Goal: Task Accomplishment & Management: Complete application form

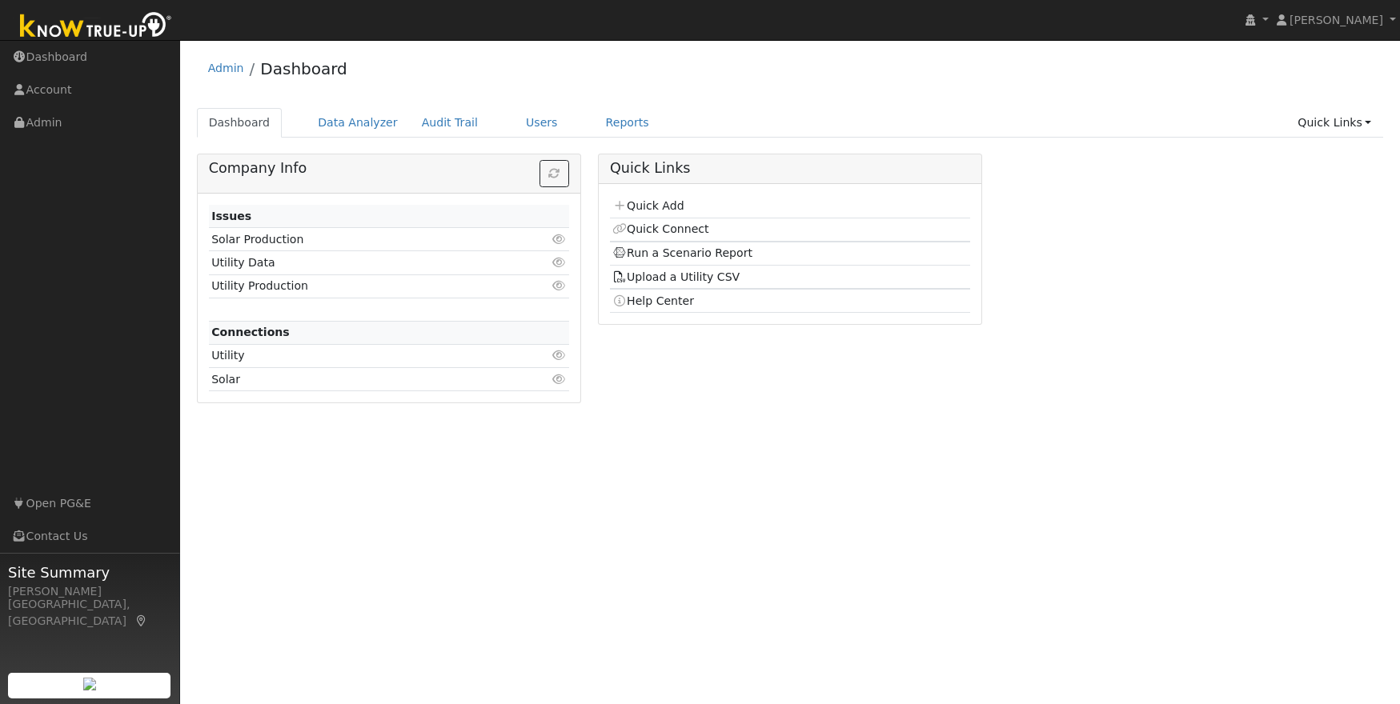
click at [644, 215] on td "Quick Add" at bounding box center [790, 206] width 360 height 23
click at [644, 206] on link "Quick Add" at bounding box center [647, 205] width 71 height 13
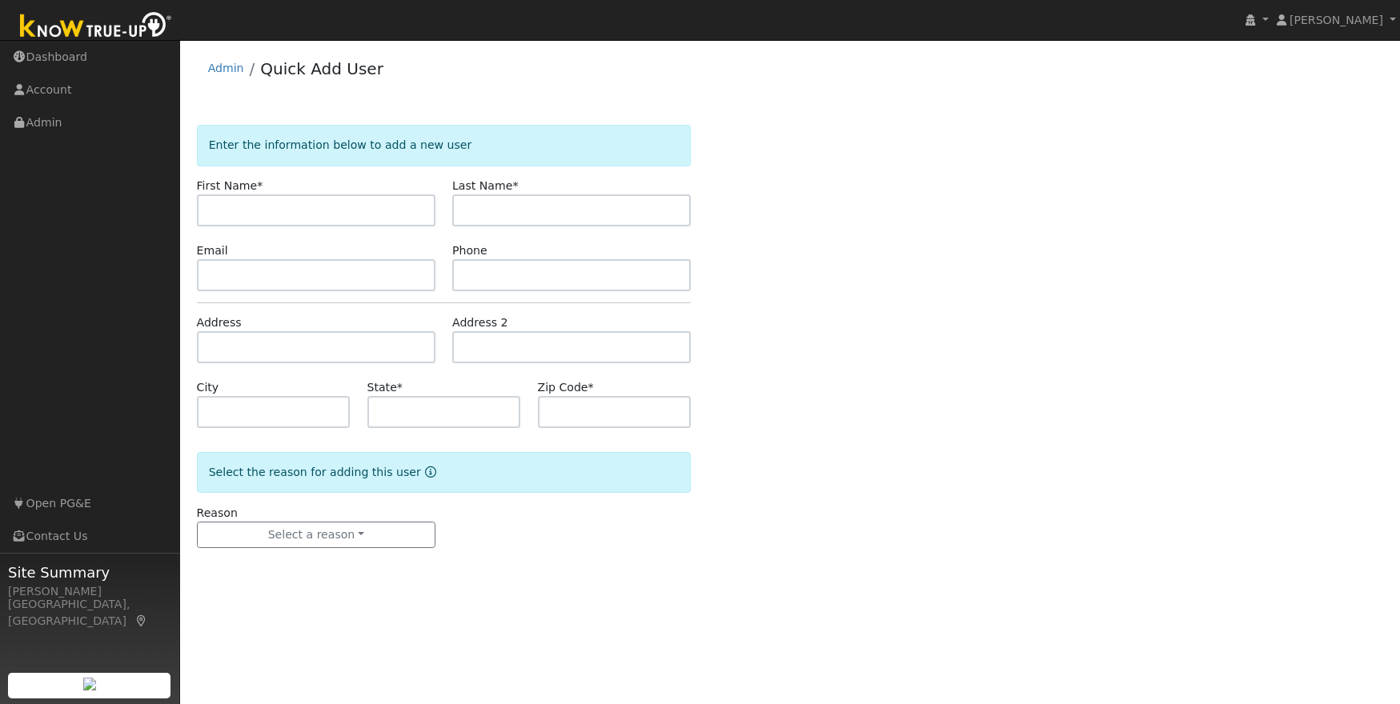
click at [260, 211] on input "text" at bounding box center [316, 210] width 238 height 32
type input "Robert"
type input "Young"
type input "rayounghome@gmail.com"
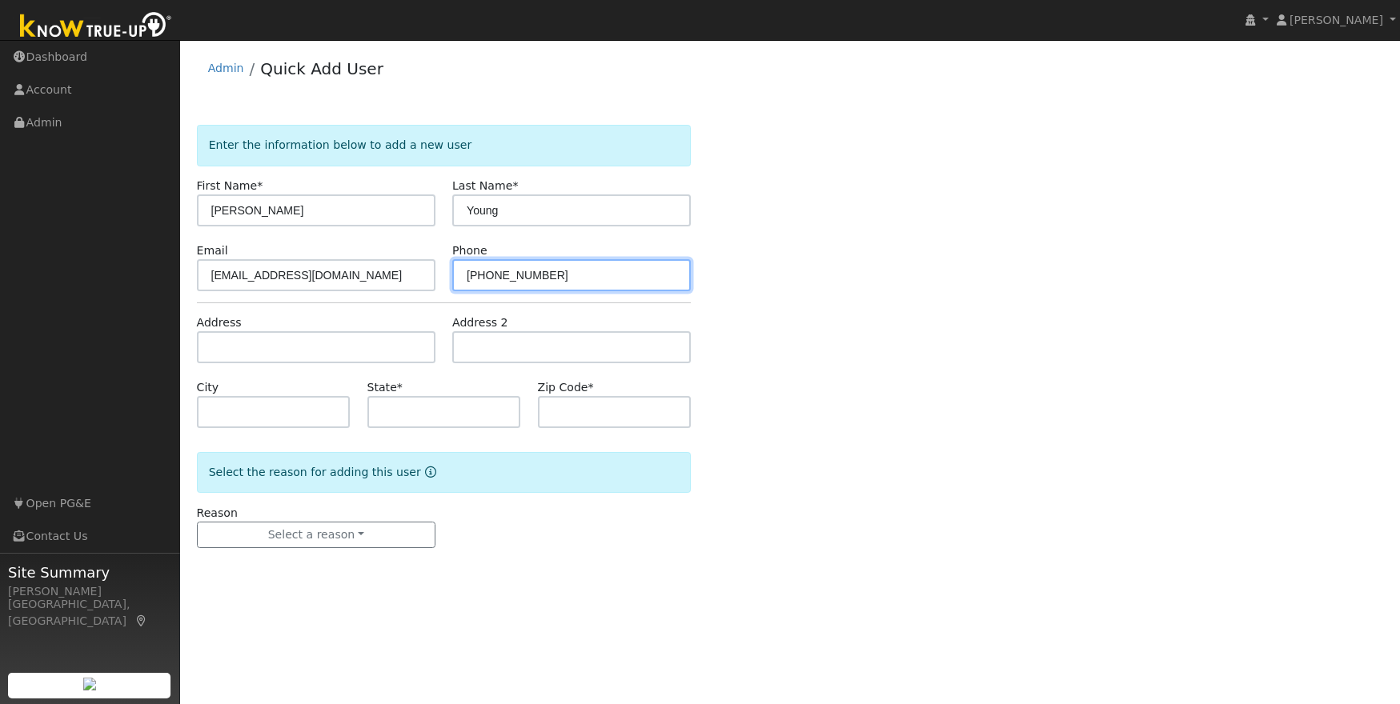
type input "209-840-7360"
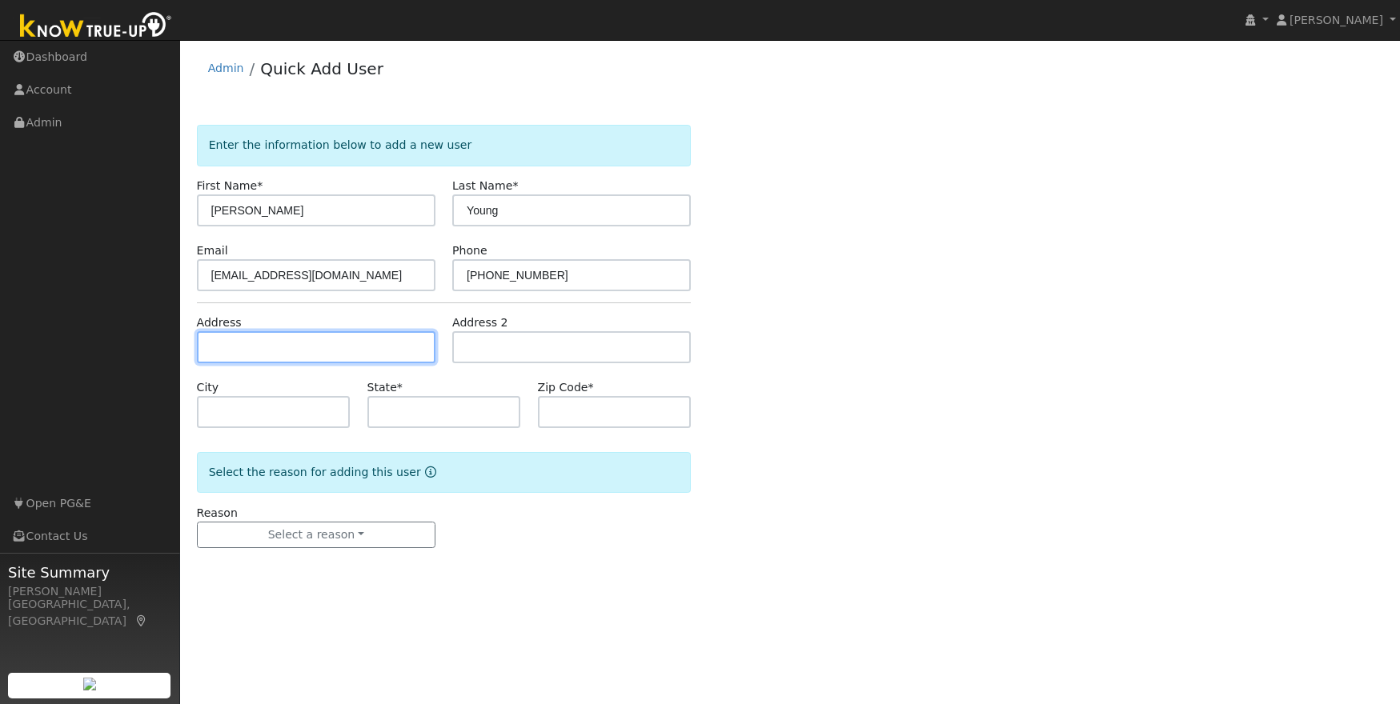
click at [238, 344] on input "text" at bounding box center [316, 347] width 238 height 32
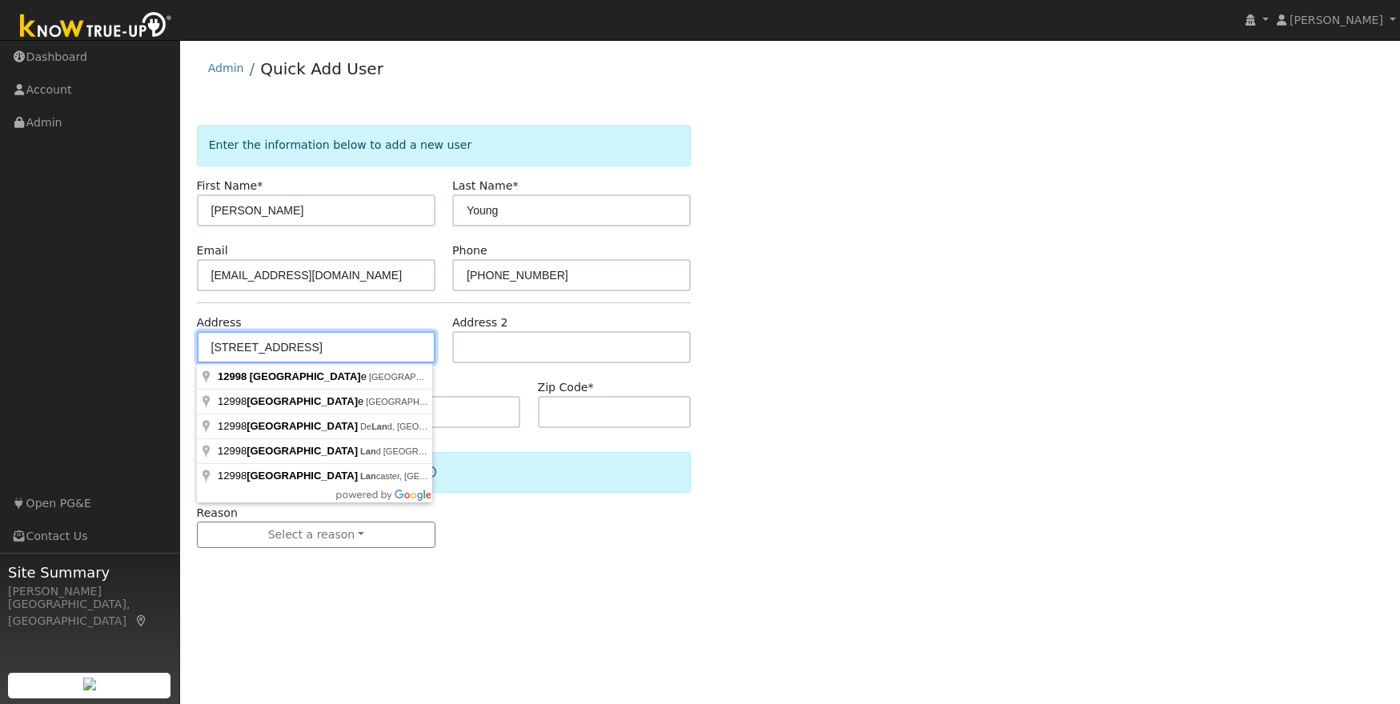
type input "[STREET_ADDRESS]"
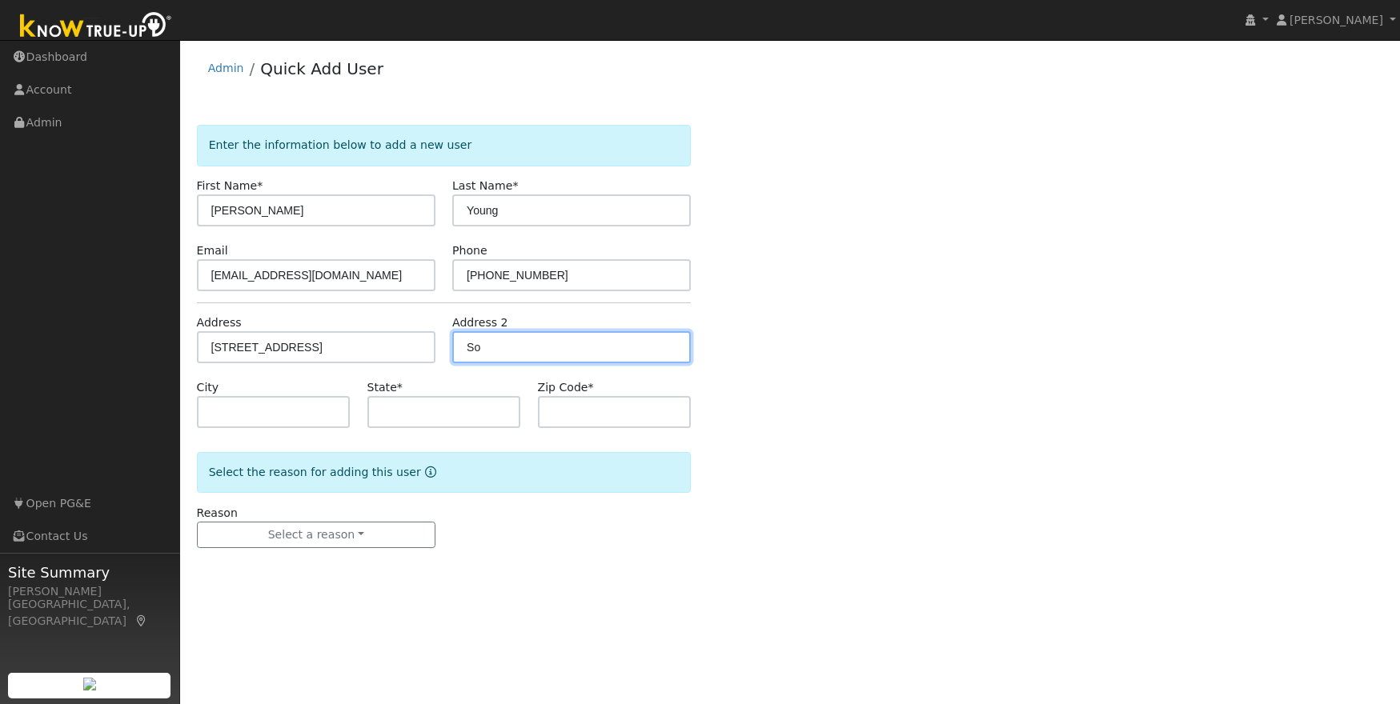
type input "S"
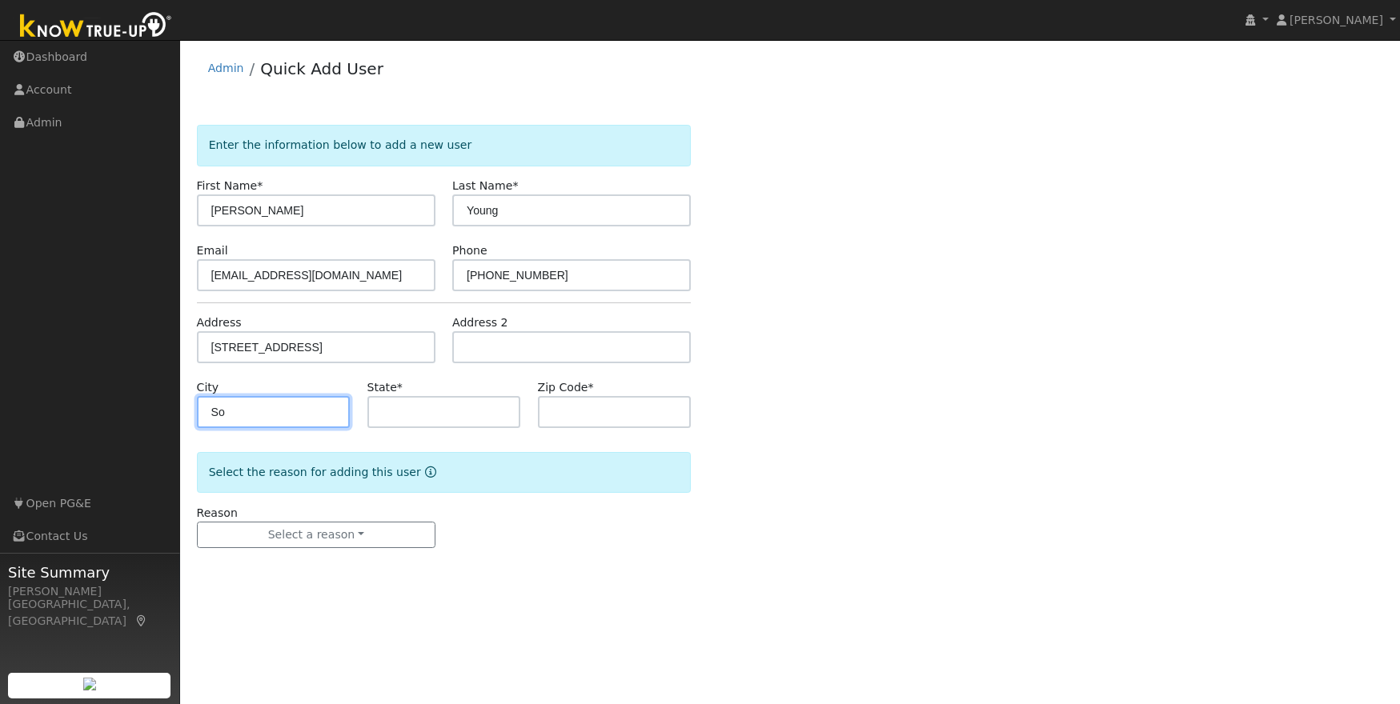
type input "S"
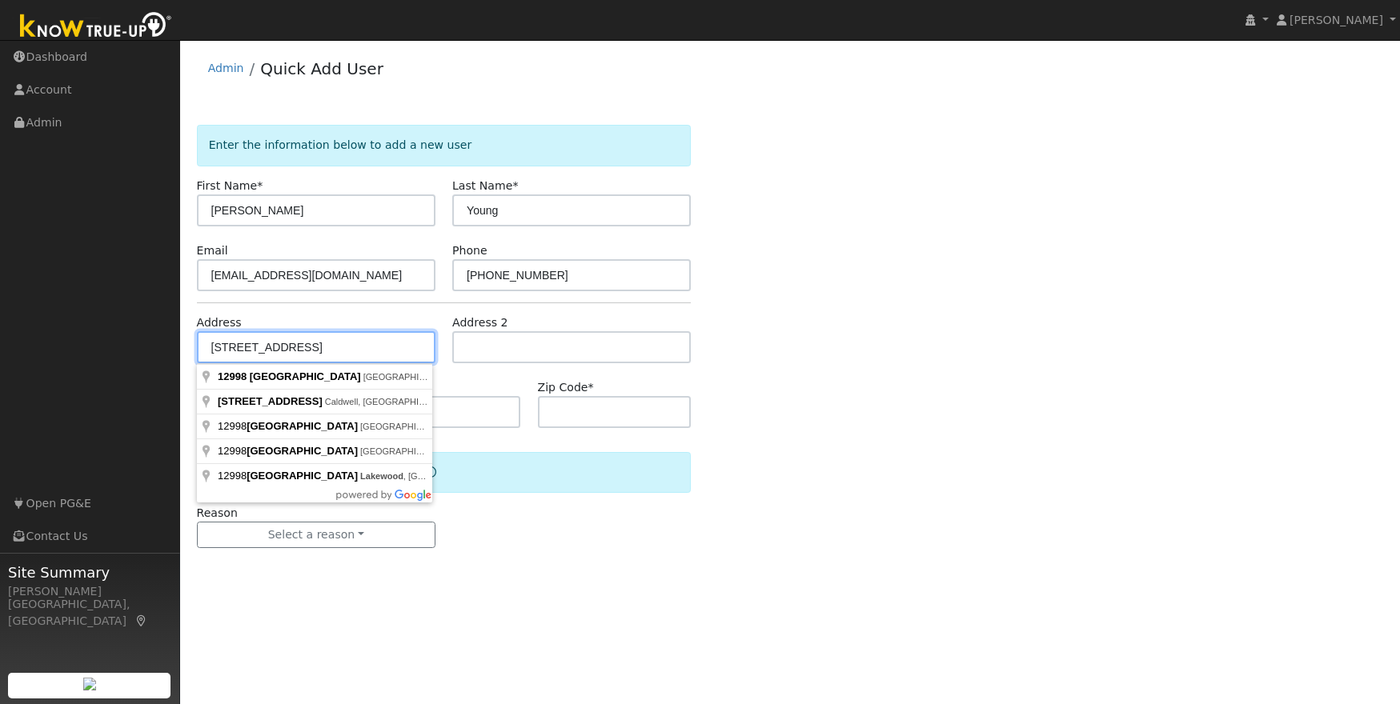
click at [342, 348] on input "[STREET_ADDRESS]" at bounding box center [316, 347] width 238 height 32
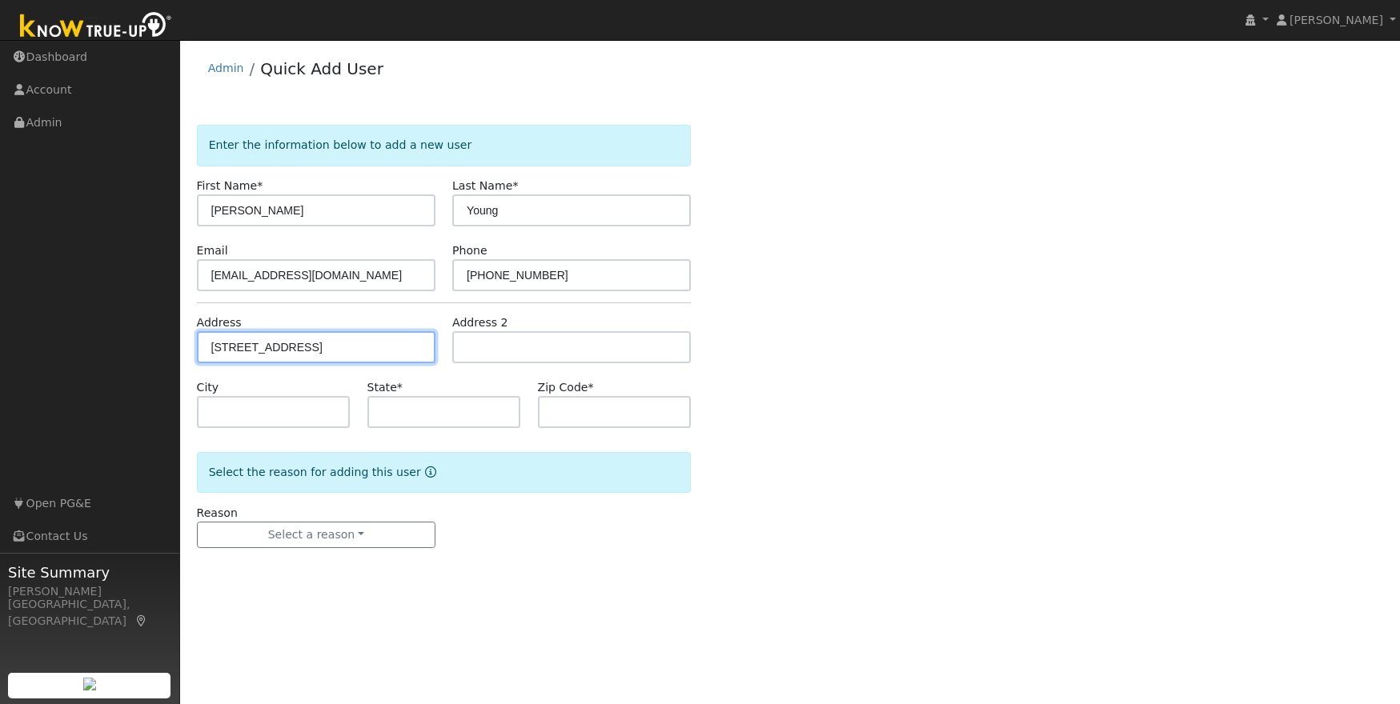
type input "[STREET_ADDRESS]"
type input "Sonora"
type input "CA"
type input "95370"
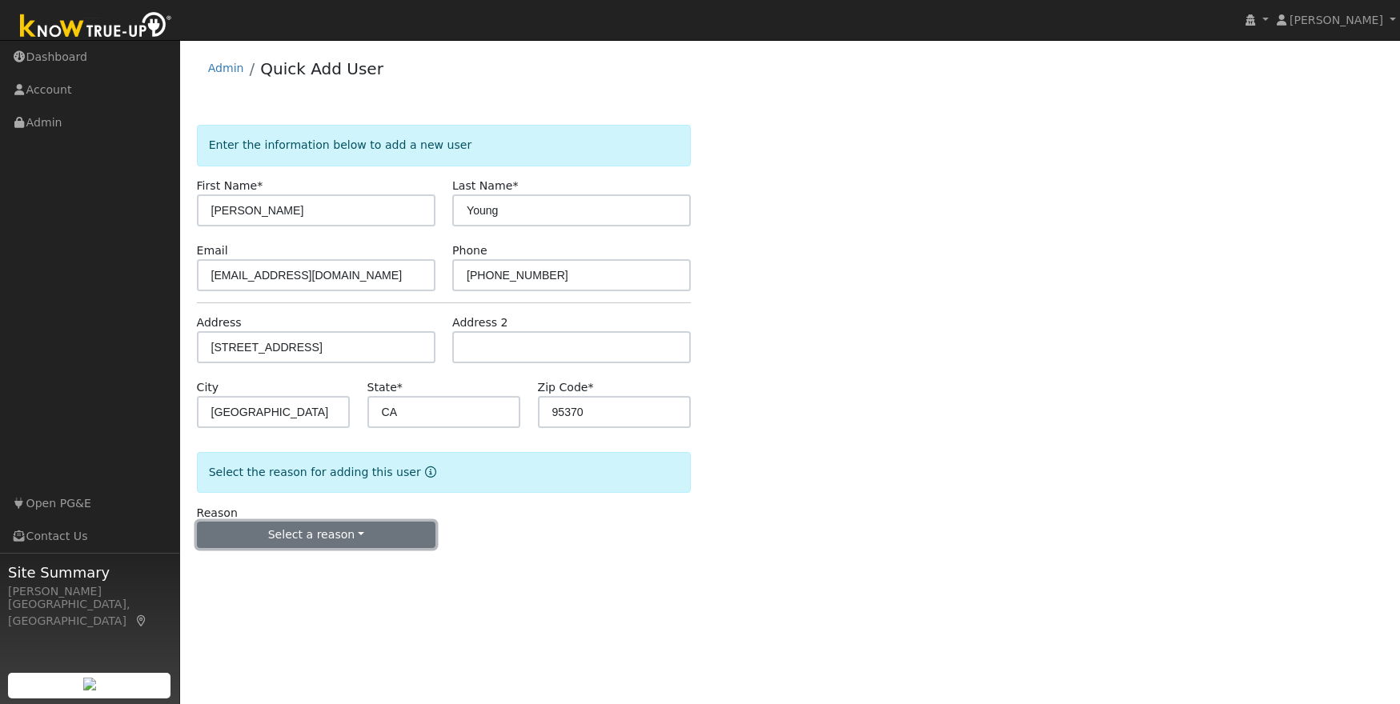
click at [328, 531] on button "Select a reason" at bounding box center [316, 535] width 238 height 27
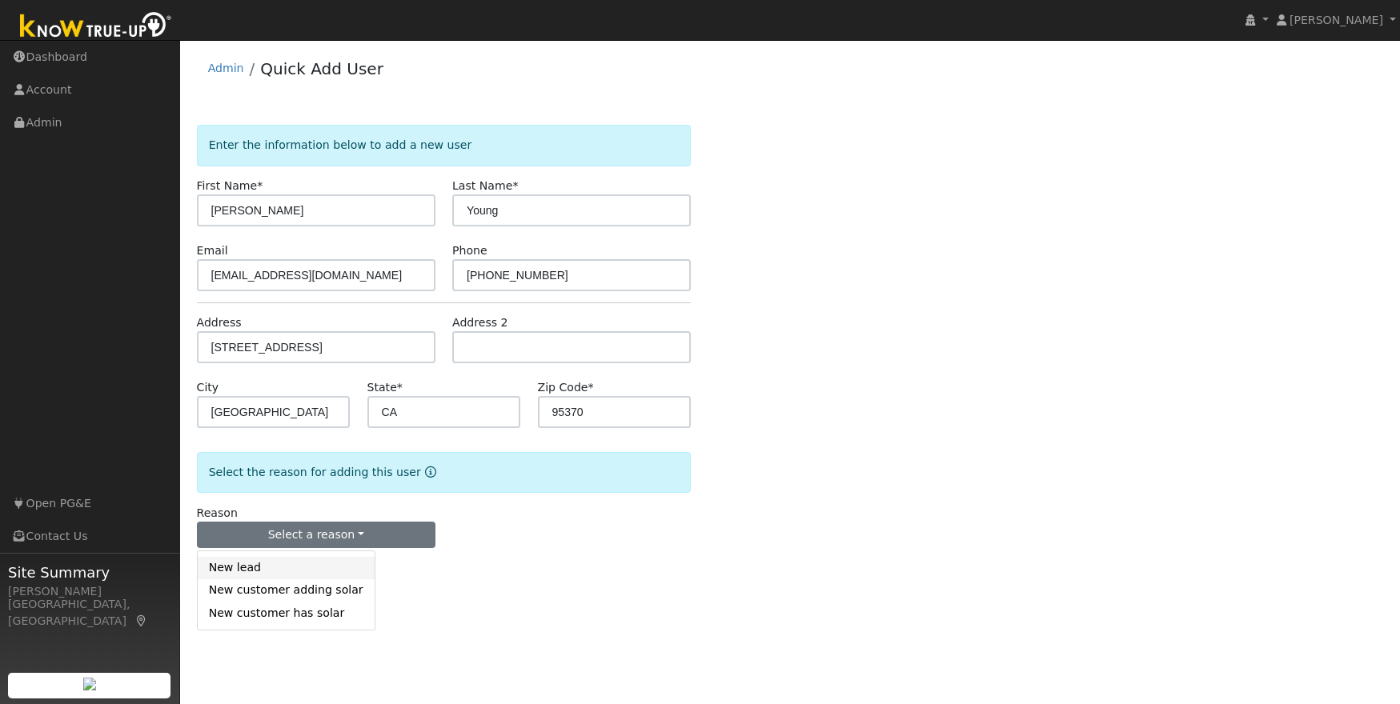
click at [251, 571] on link "New lead" at bounding box center [286, 568] width 177 height 22
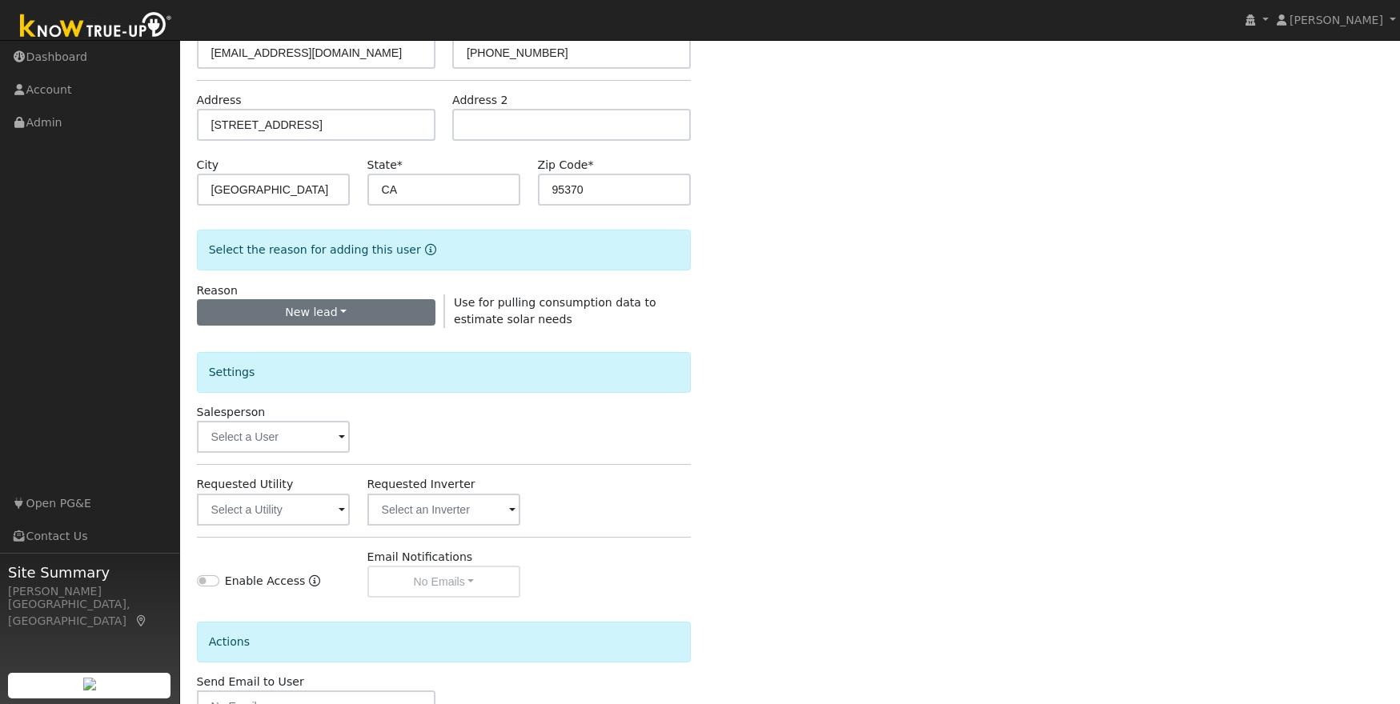
scroll to position [332, 0]
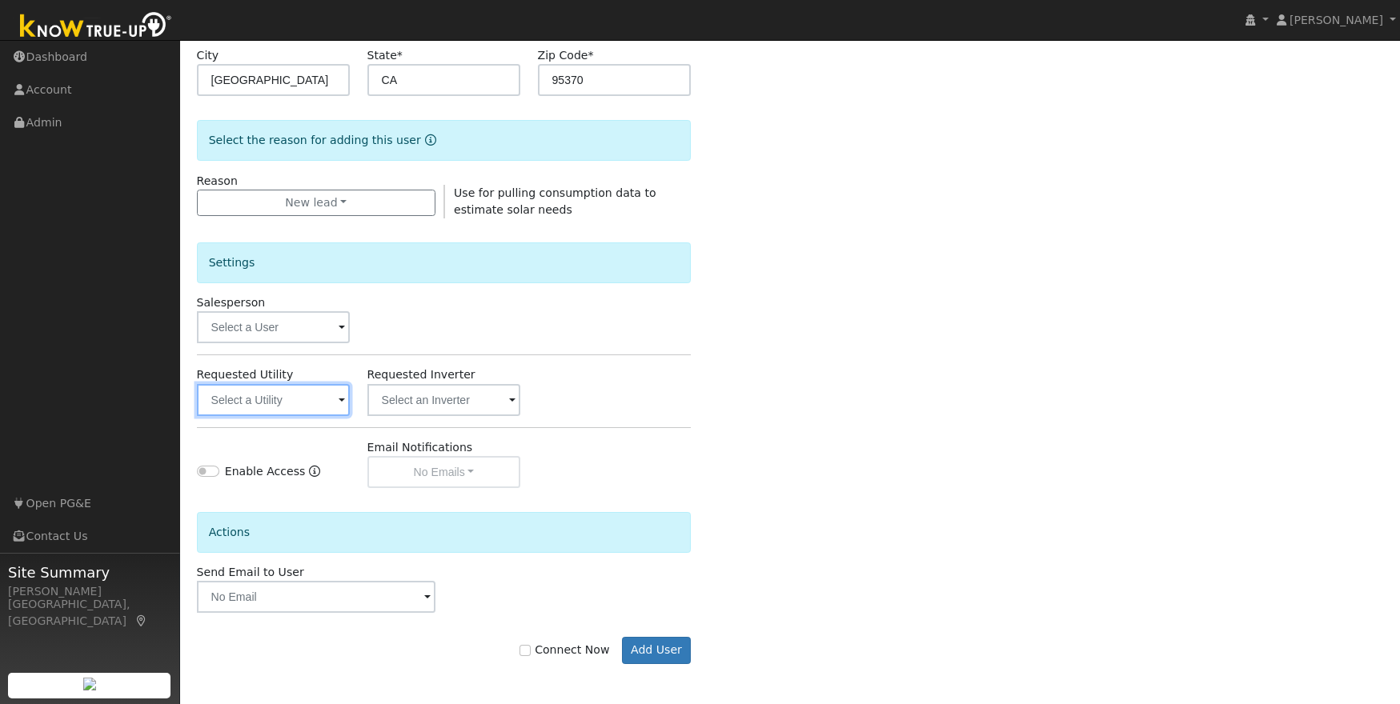
click at [290, 393] on input "text" at bounding box center [274, 400] width 154 height 32
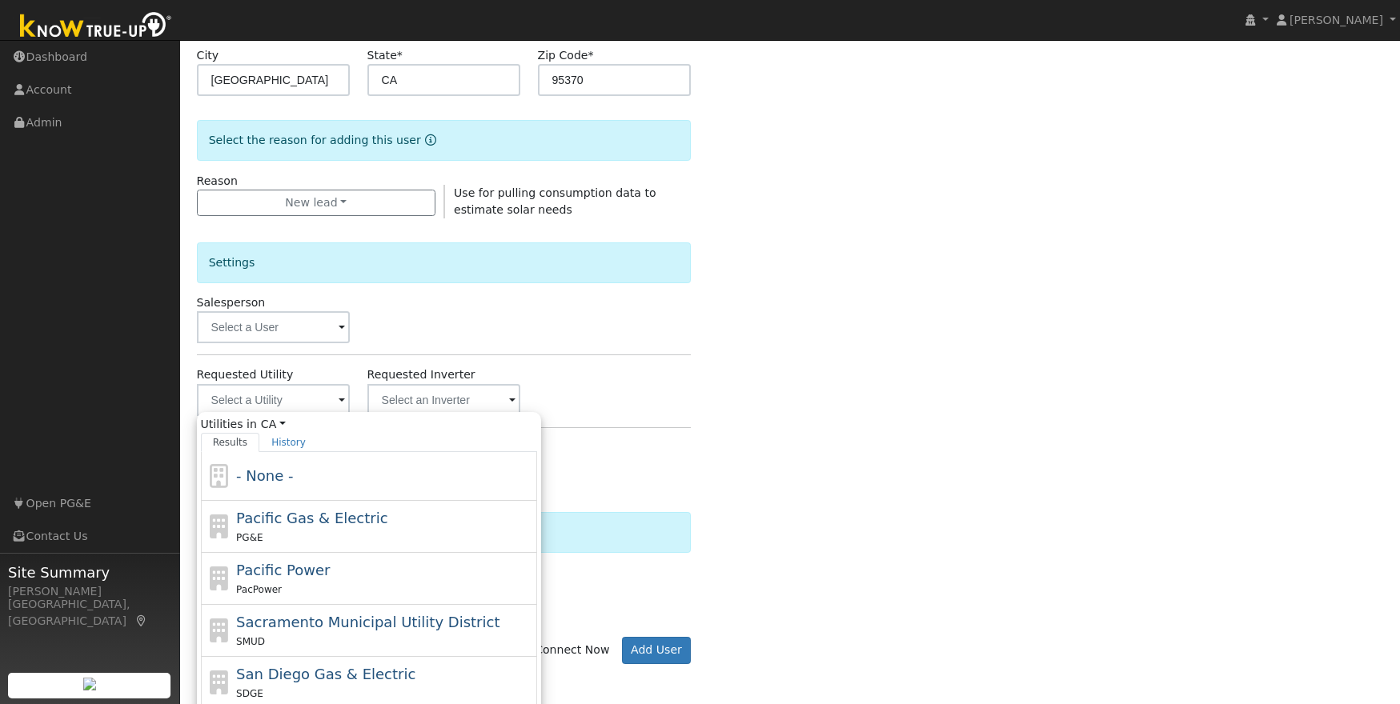
click at [380, 529] on div "PG&E" at bounding box center [384, 537] width 297 height 17
type input "Pacific Gas & Electric"
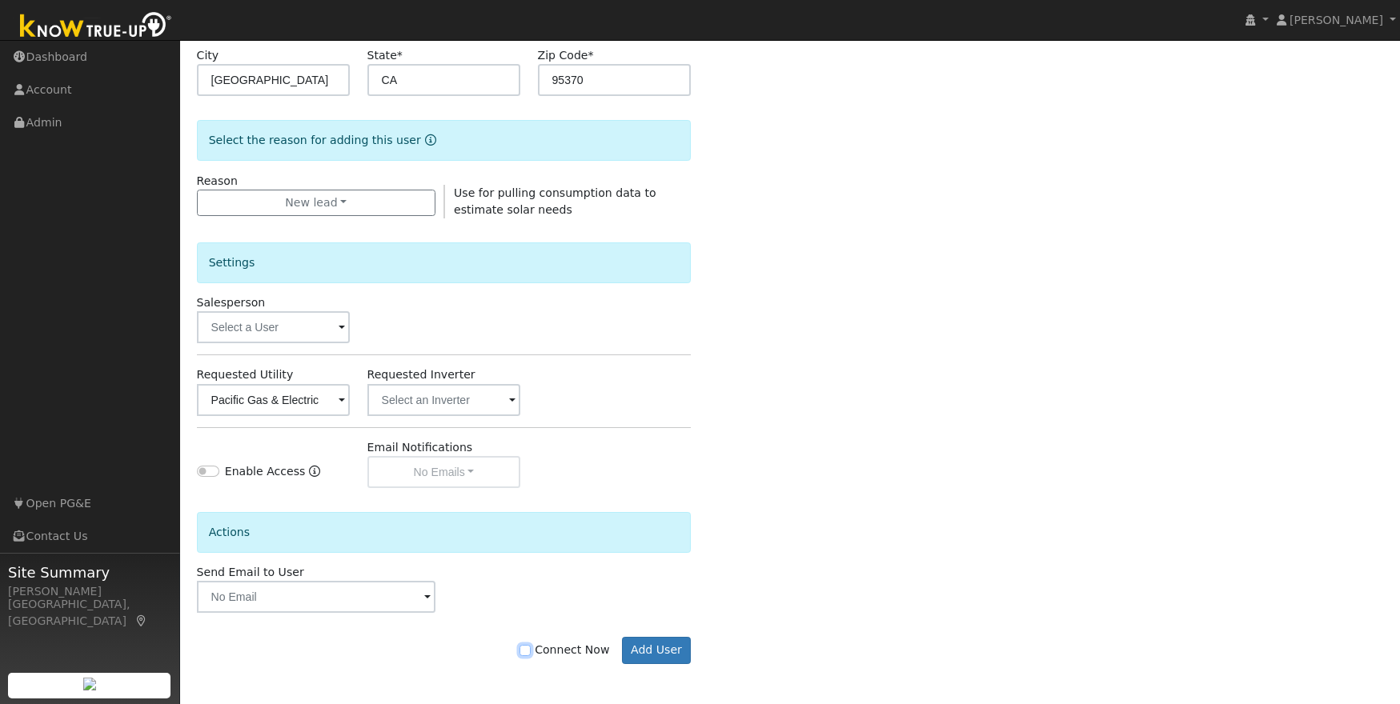
click at [531, 652] on input "Connect Now" at bounding box center [524, 650] width 11 height 11
checkbox input "true"
click at [653, 643] on button "Add User" at bounding box center [657, 650] width 70 height 27
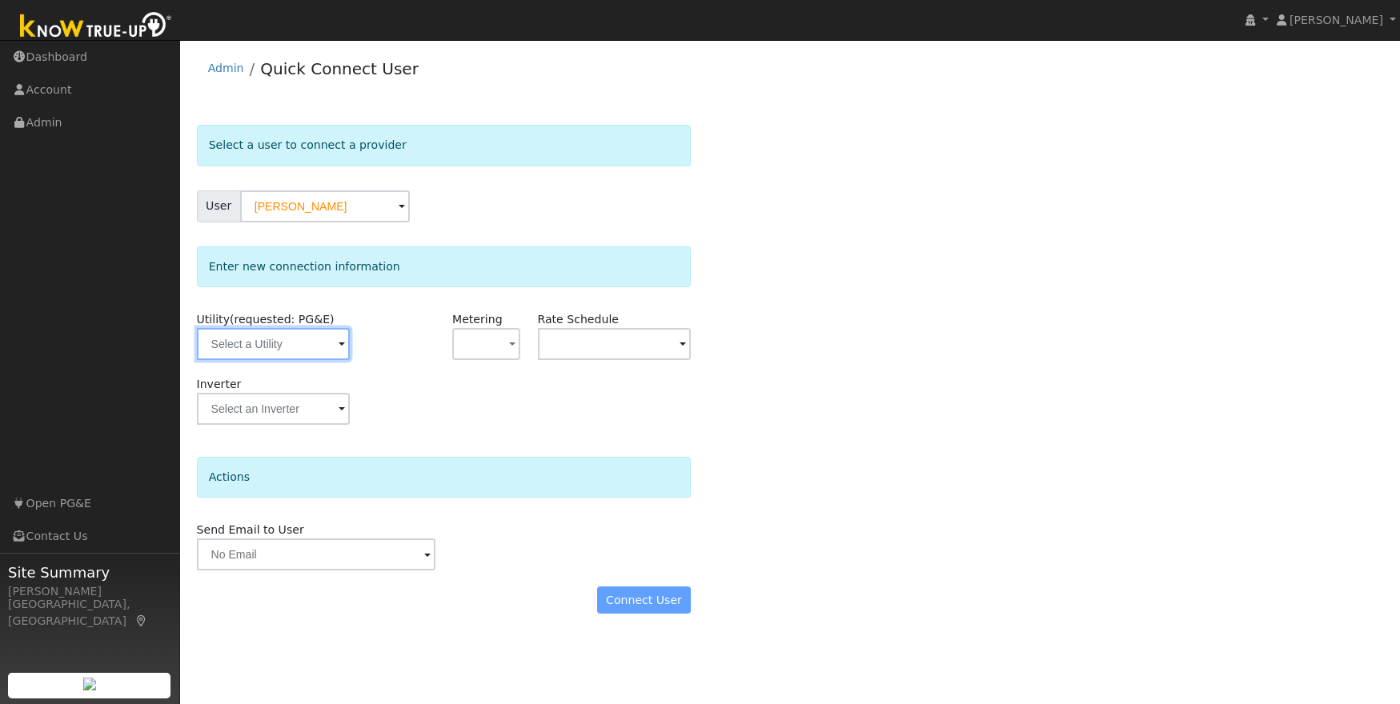
click at [309, 338] on input "text" at bounding box center [274, 344] width 154 height 32
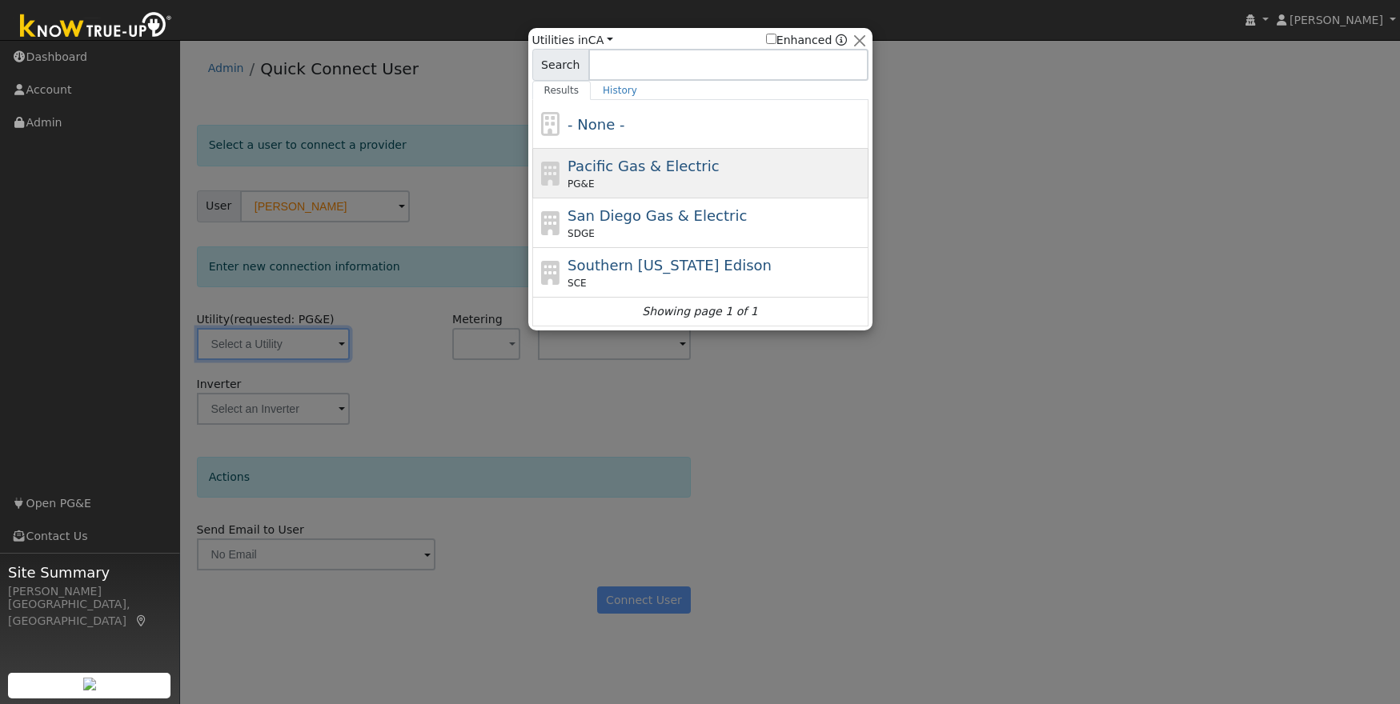
click at [699, 175] on div "Pacific Gas & Electric PG&E" at bounding box center [715, 173] width 297 height 36
type input "PG&E"
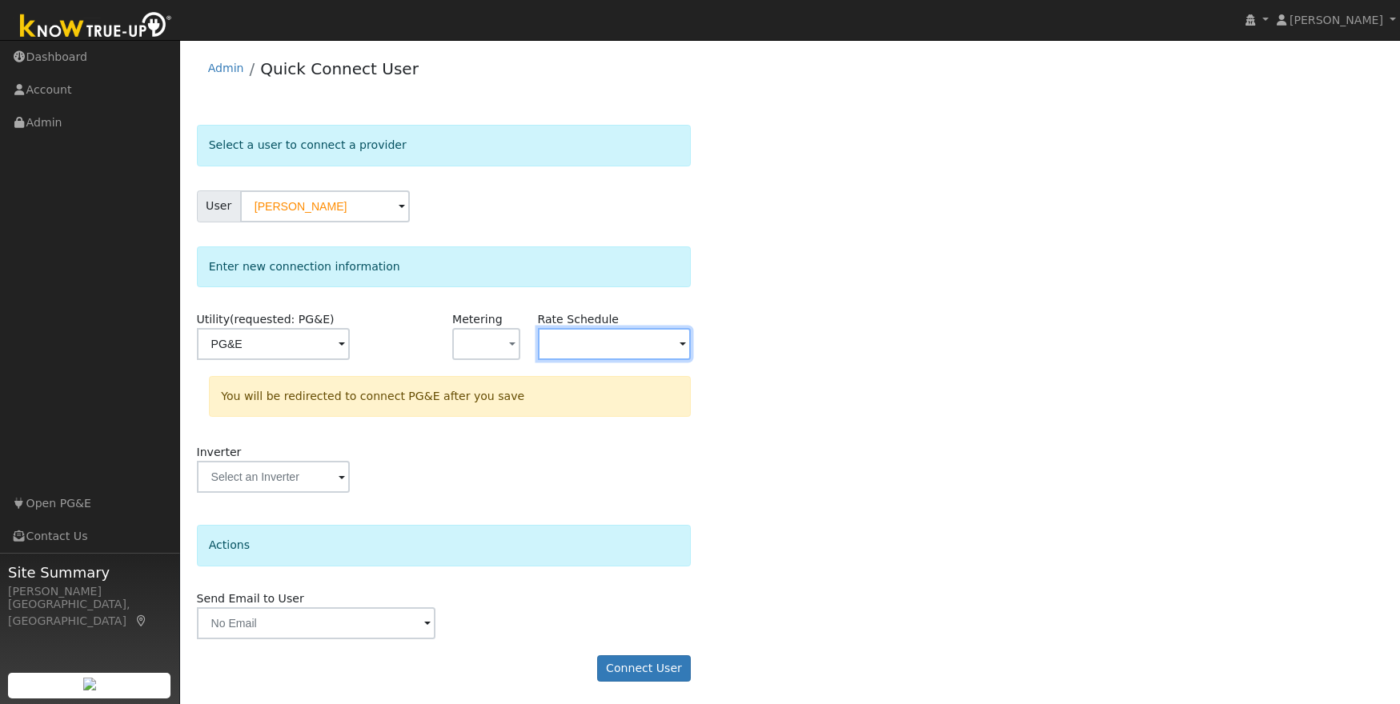
click at [350, 342] on input "text" at bounding box center [274, 344] width 154 height 32
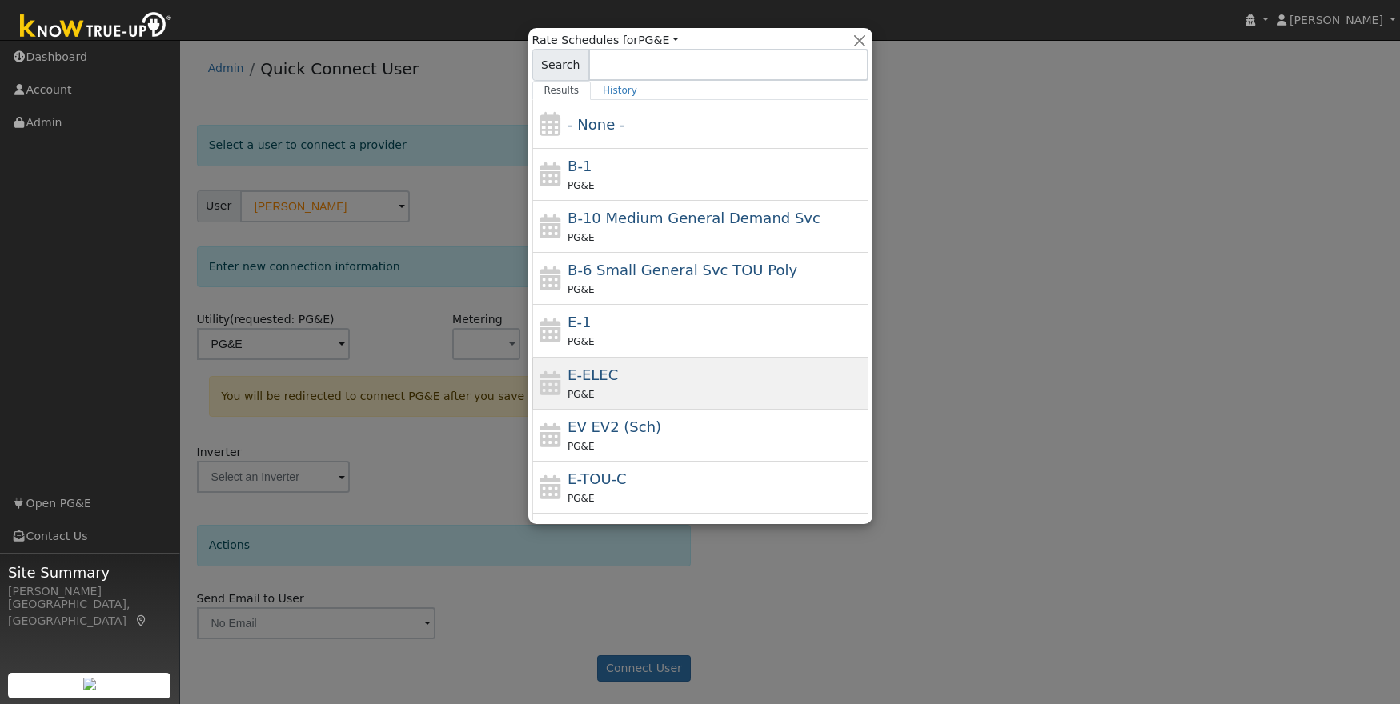
click at [635, 375] on div "E-ELEC PG&E" at bounding box center [715, 383] width 297 height 38
type input "E-ELEC"
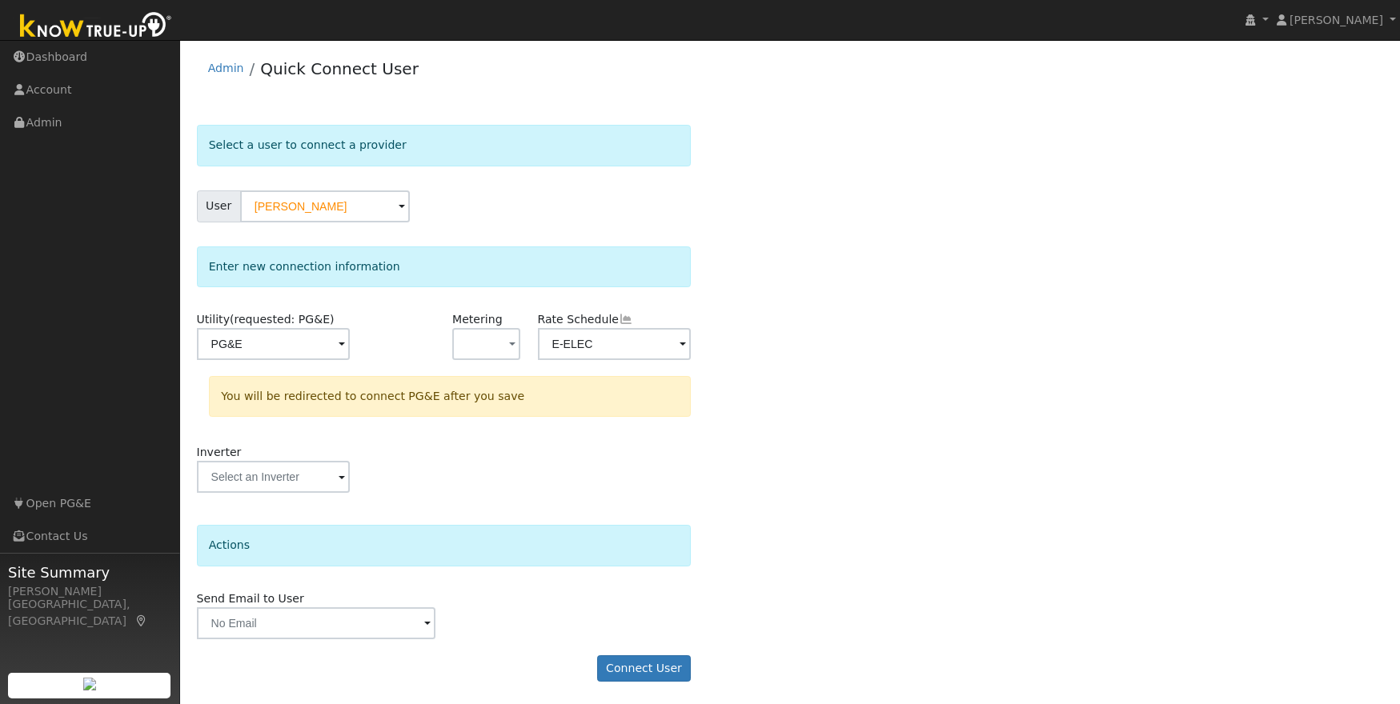
scroll to position [2, 0]
click at [739, 567] on div "Select a user to connect a provider User Robert Young Account Default Account D…" at bounding box center [790, 409] width 1187 height 573
click at [634, 671] on button "Connect User" at bounding box center [644, 667] width 94 height 27
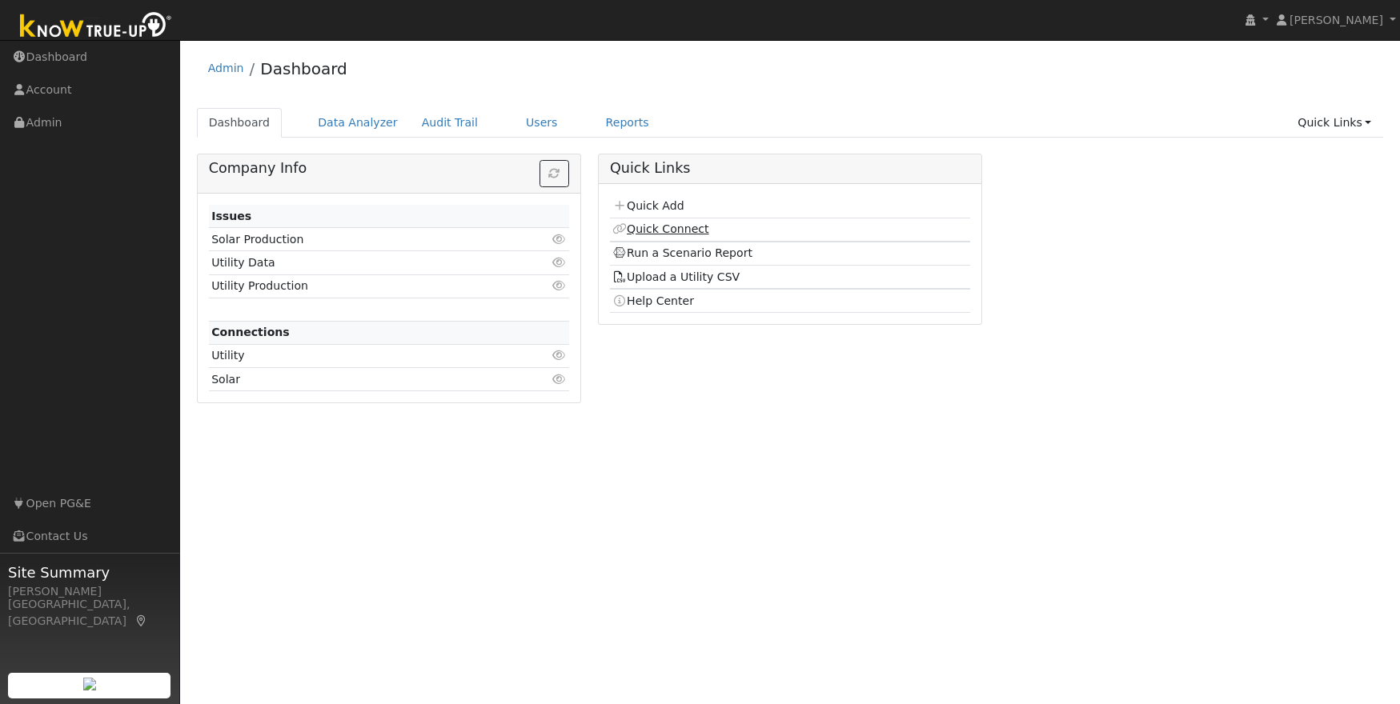
click at [687, 228] on link "Quick Connect" at bounding box center [660, 228] width 96 height 13
click at [50, 123] on link "Admin" at bounding box center [90, 122] width 180 height 33
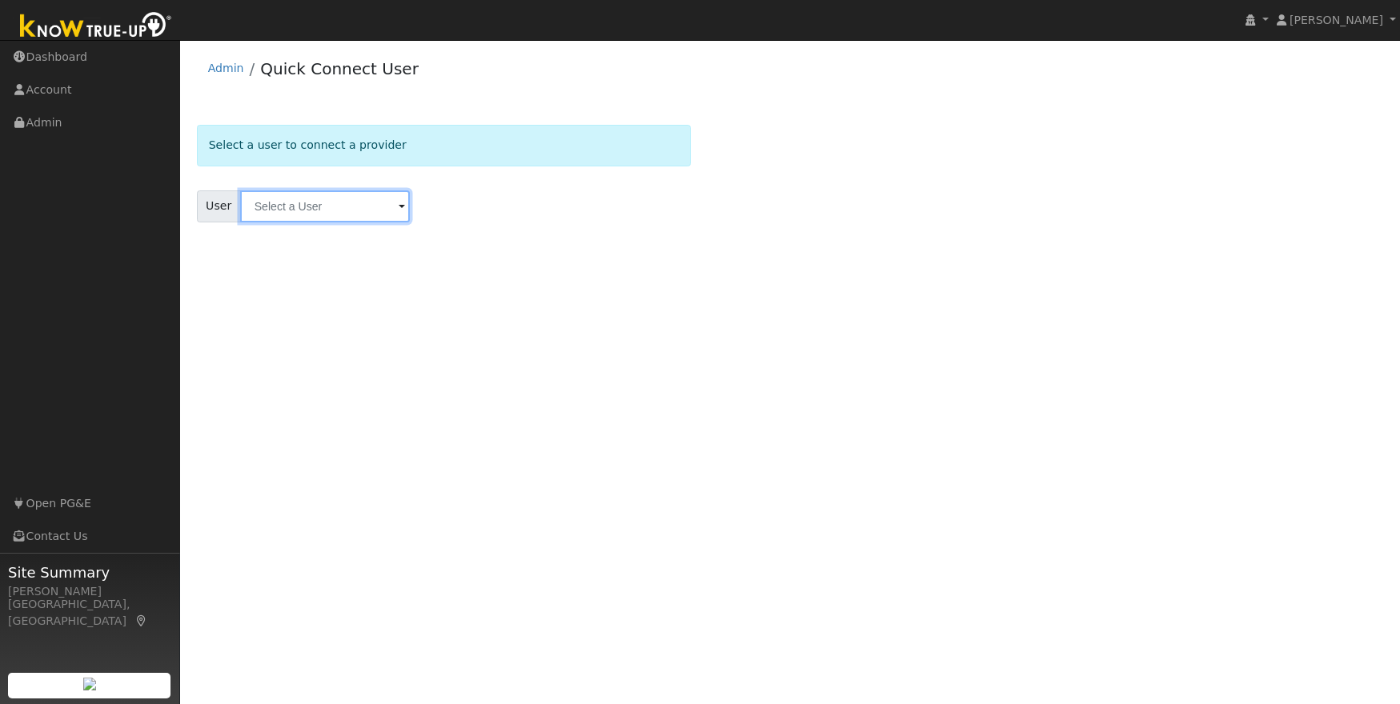
click at [282, 206] on input "text" at bounding box center [325, 206] width 170 height 32
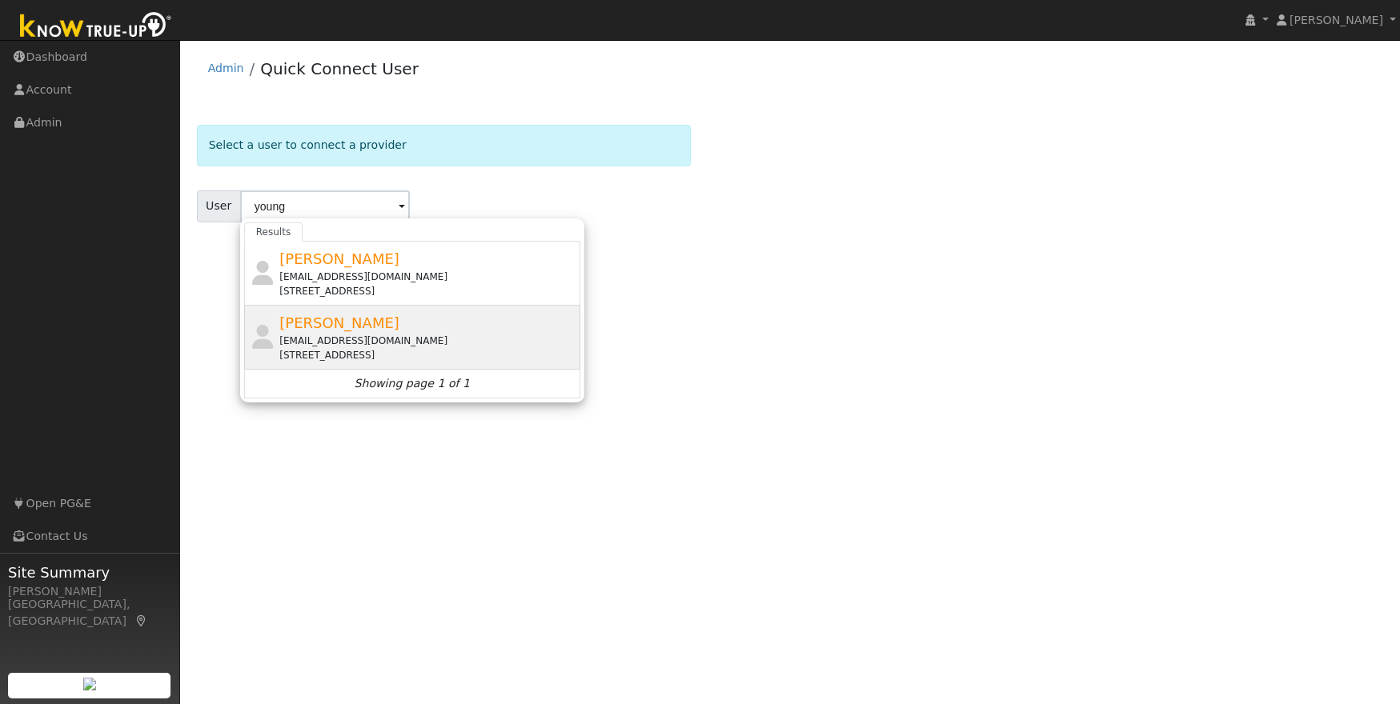
click at [361, 341] on div "[EMAIL_ADDRESS][DOMAIN_NAME]" at bounding box center [427, 341] width 297 height 14
type input "Robert Young"
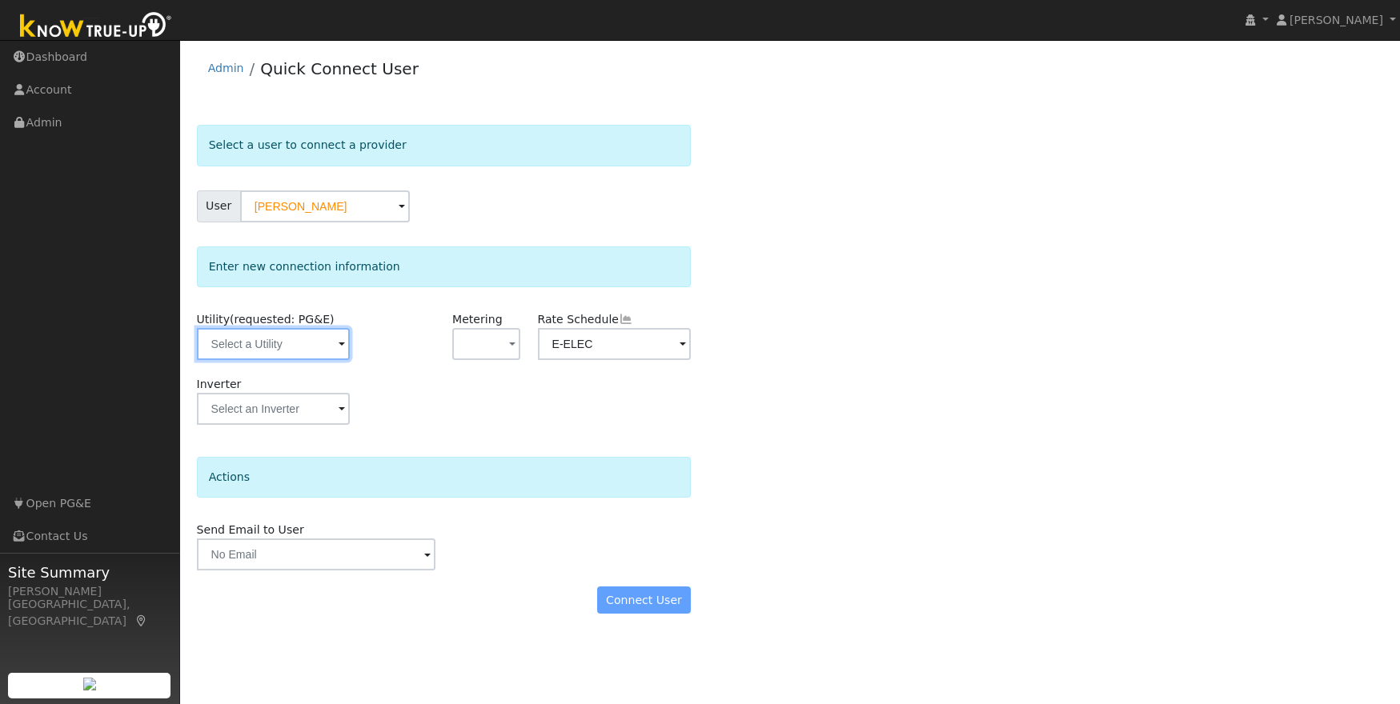
click at [324, 344] on input "text" at bounding box center [274, 344] width 154 height 32
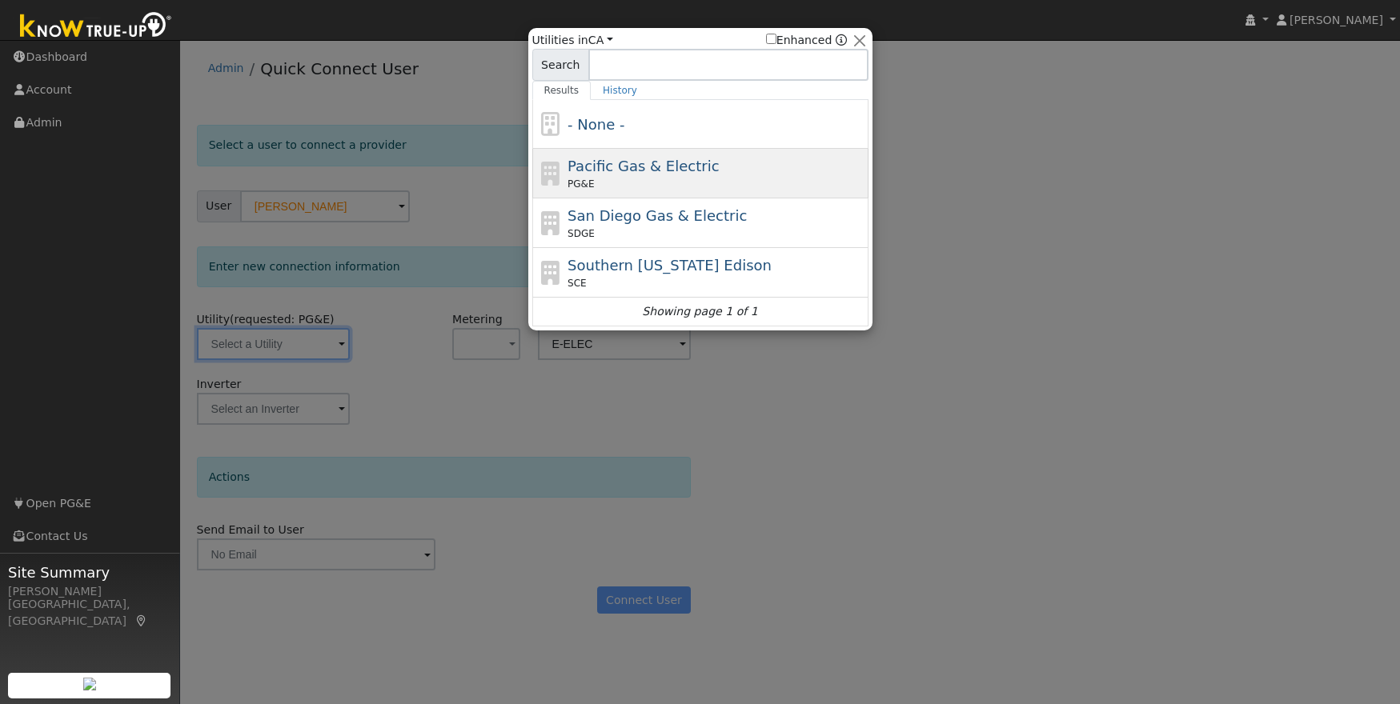
click at [667, 173] on span "Pacific Gas & Electric" at bounding box center [642, 166] width 151 height 17
type input "PG&E"
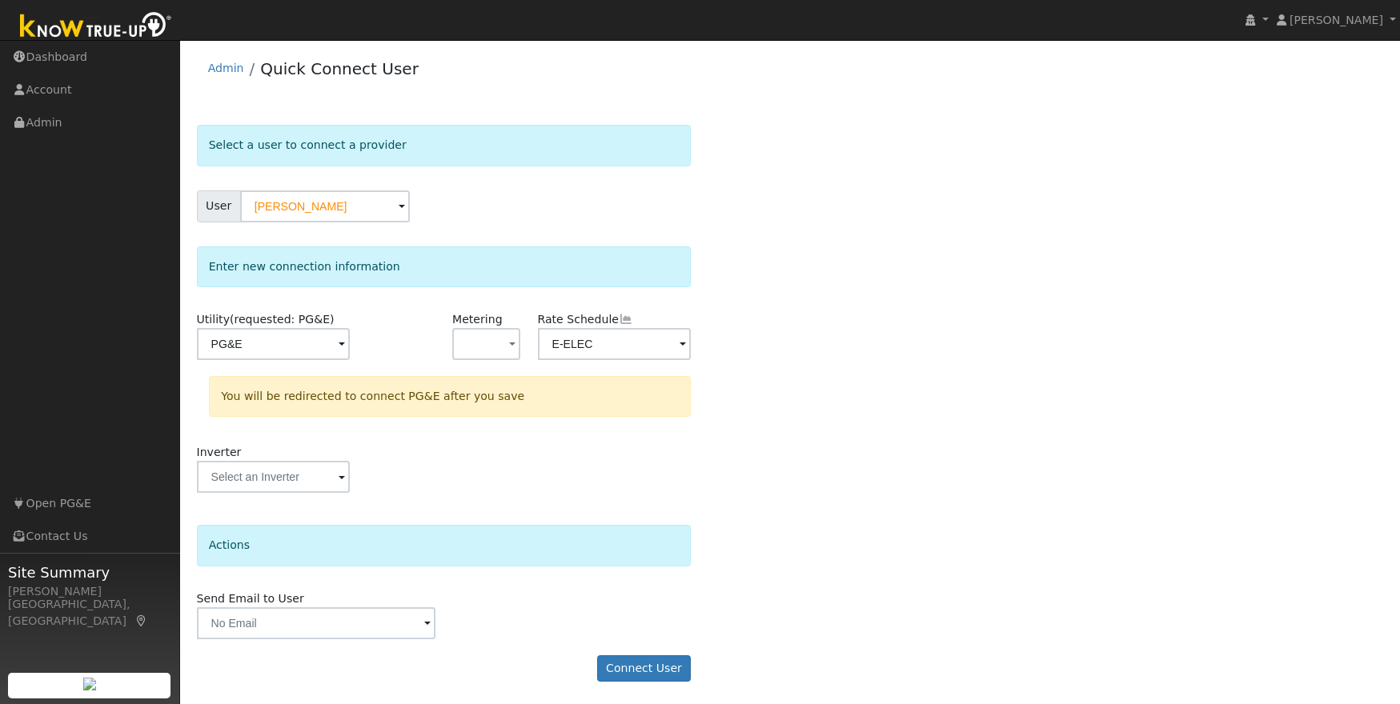
scroll to position [2, 0]
click at [750, 520] on div "Select a user to connect a provider User Robert Young Account Default Account D…" at bounding box center [790, 409] width 1187 height 573
click at [643, 663] on button "Connect User" at bounding box center [644, 667] width 94 height 27
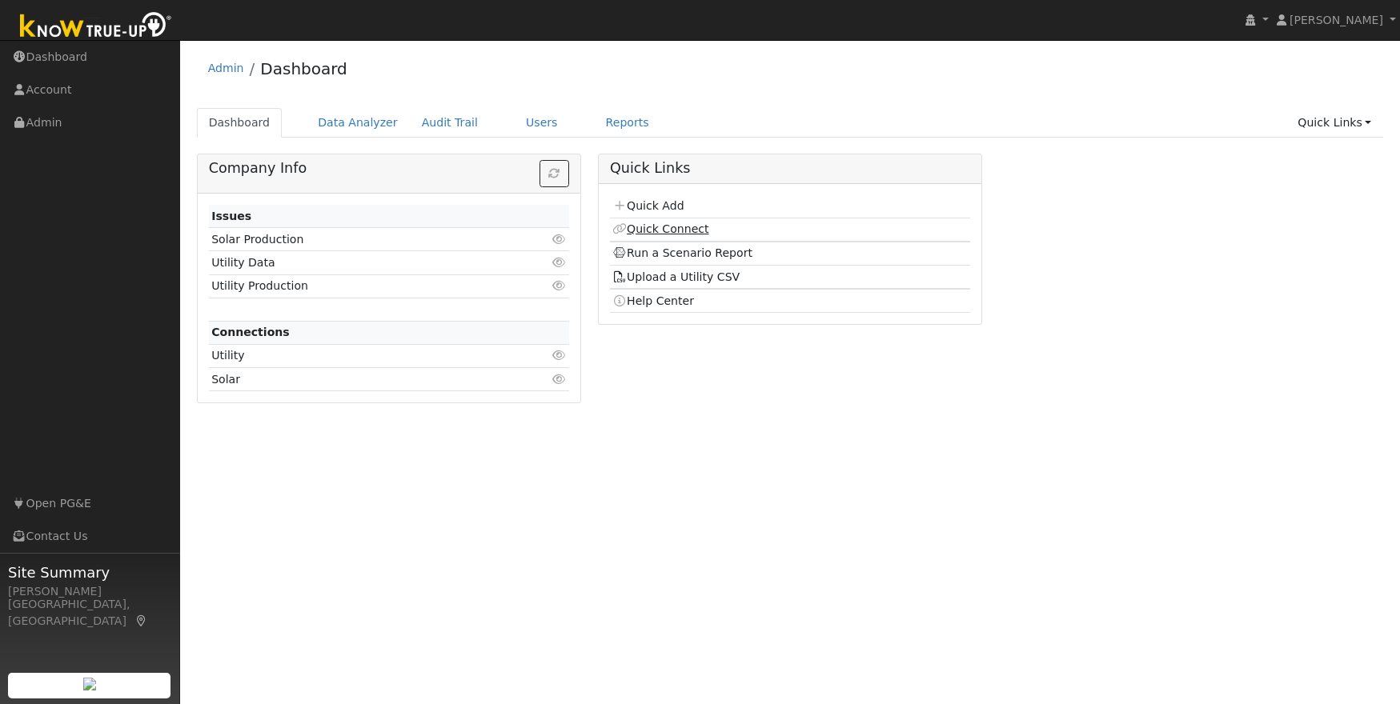
click at [663, 229] on link "Quick Connect" at bounding box center [660, 228] width 96 height 13
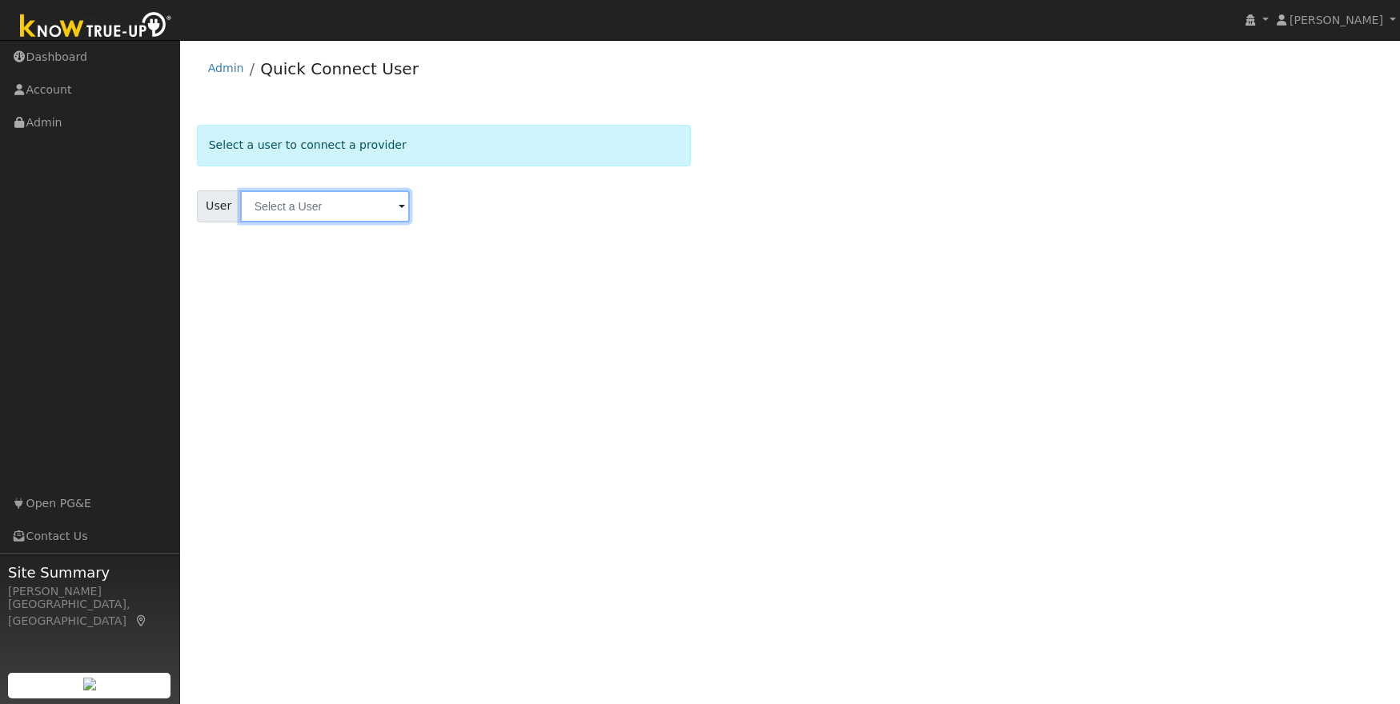
click at [282, 210] on input "text" at bounding box center [325, 206] width 170 height 32
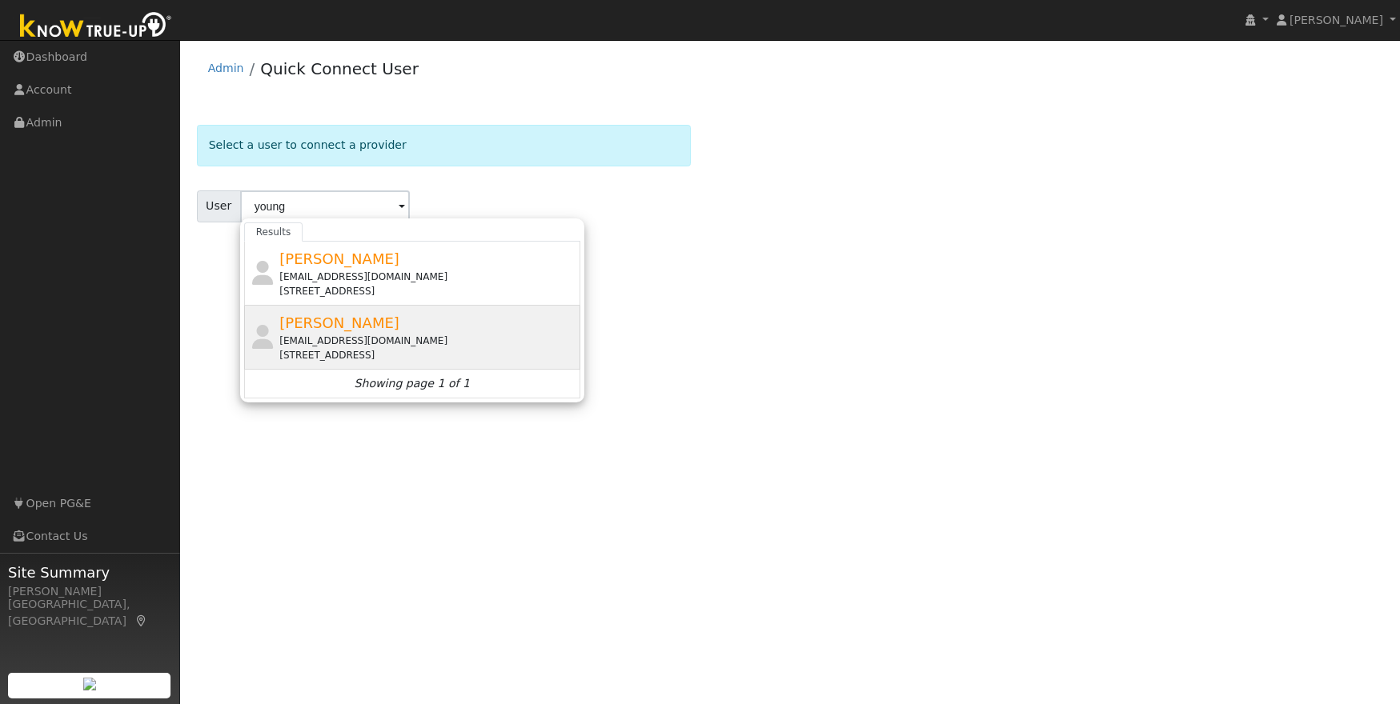
click at [338, 341] on div "[EMAIL_ADDRESS][DOMAIN_NAME]" at bounding box center [427, 341] width 297 height 14
type input "[PERSON_NAME]"
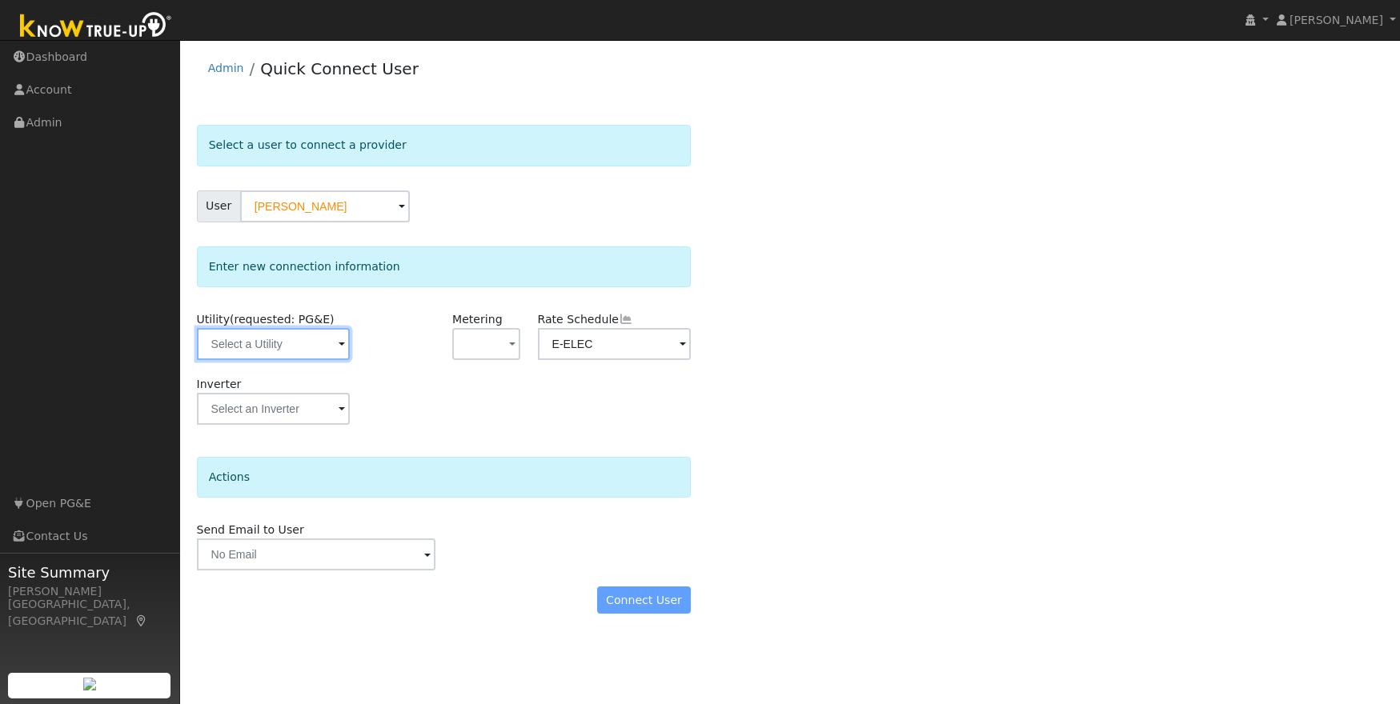
click at [314, 353] on input "text" at bounding box center [274, 344] width 154 height 32
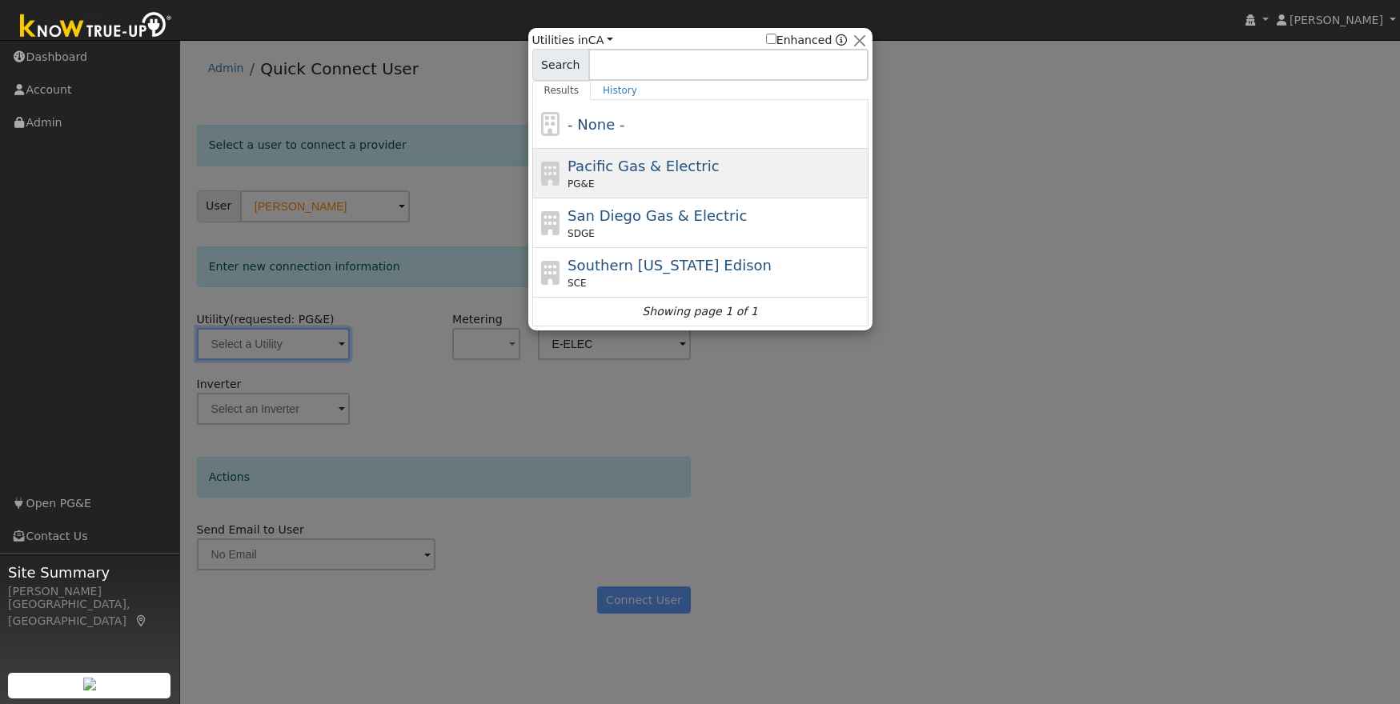
click at [780, 179] on div "PG&E" at bounding box center [715, 184] width 297 height 14
type input "PG&E"
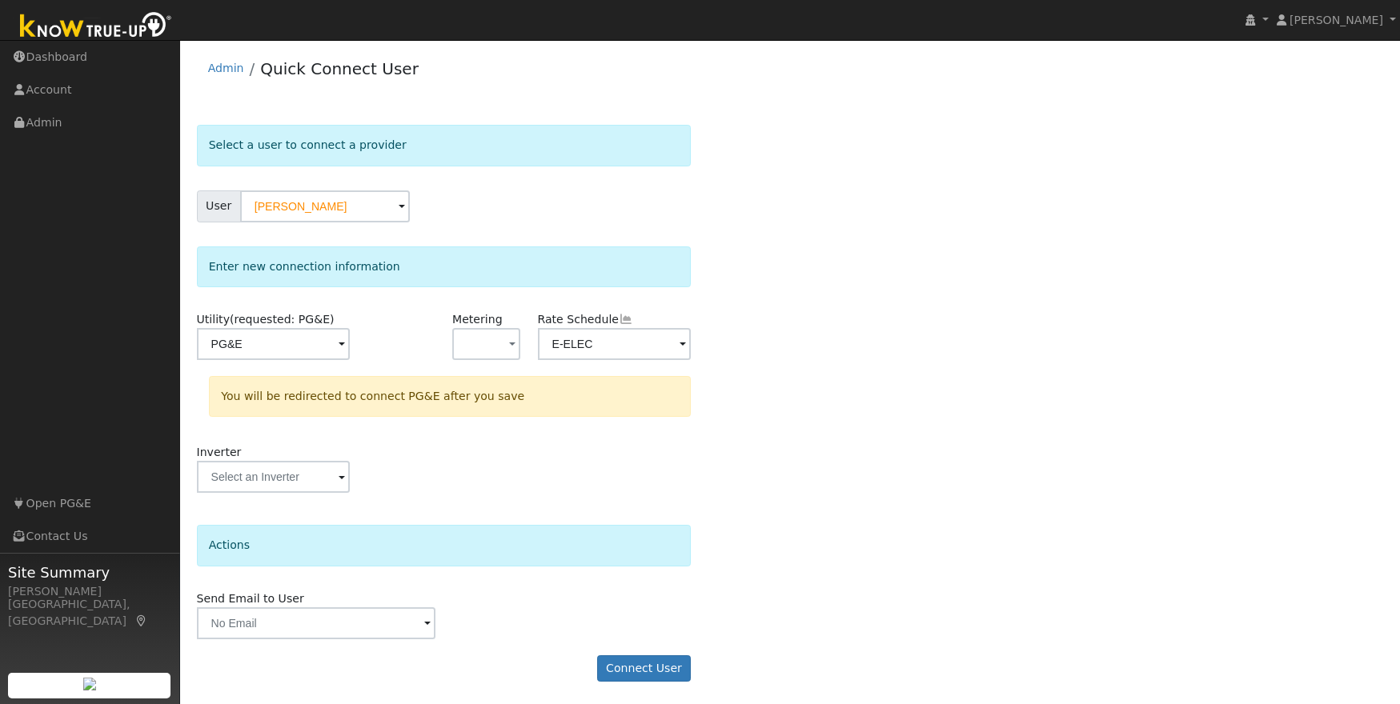
click at [776, 205] on div "Select a user to connect a provider User Robert Young Account Default Account D…" at bounding box center [790, 411] width 1187 height 573
click at [345, 346] on span at bounding box center [341, 345] width 6 height 18
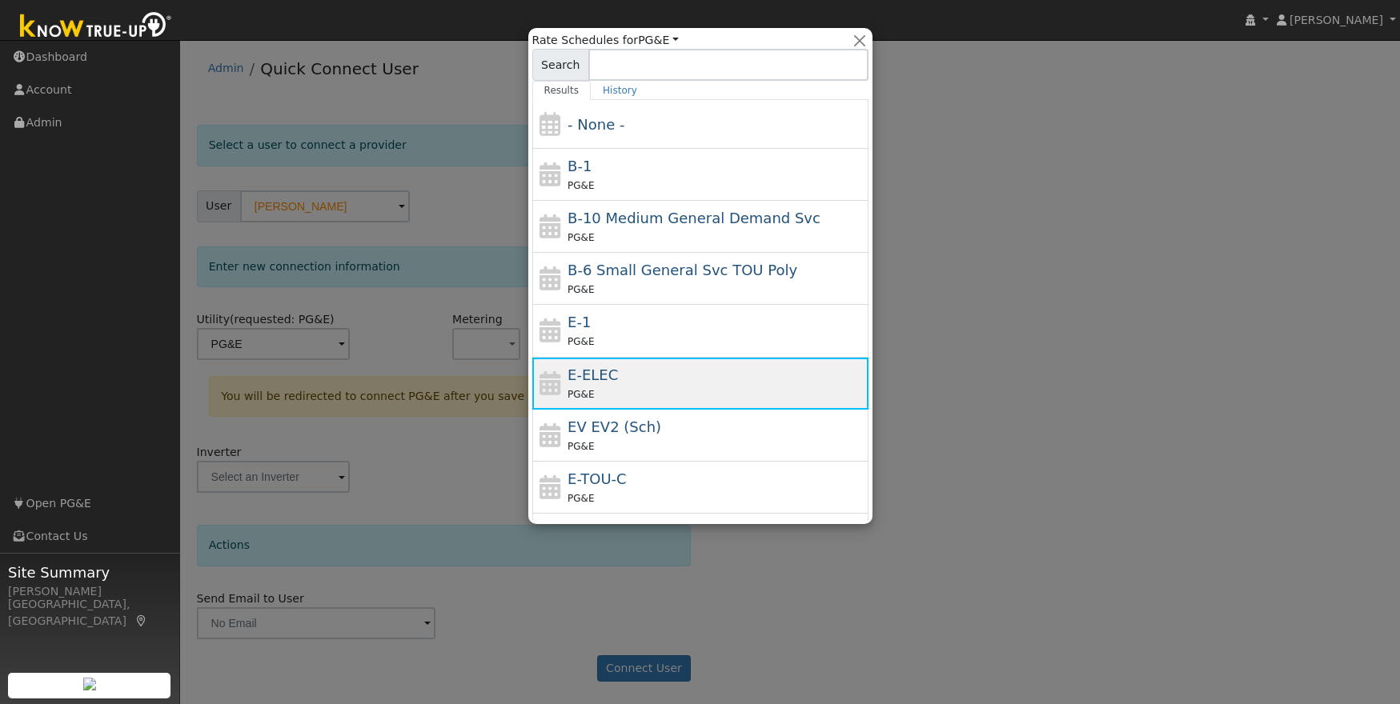
click at [646, 381] on div "E-ELEC PG&E" at bounding box center [715, 383] width 297 height 38
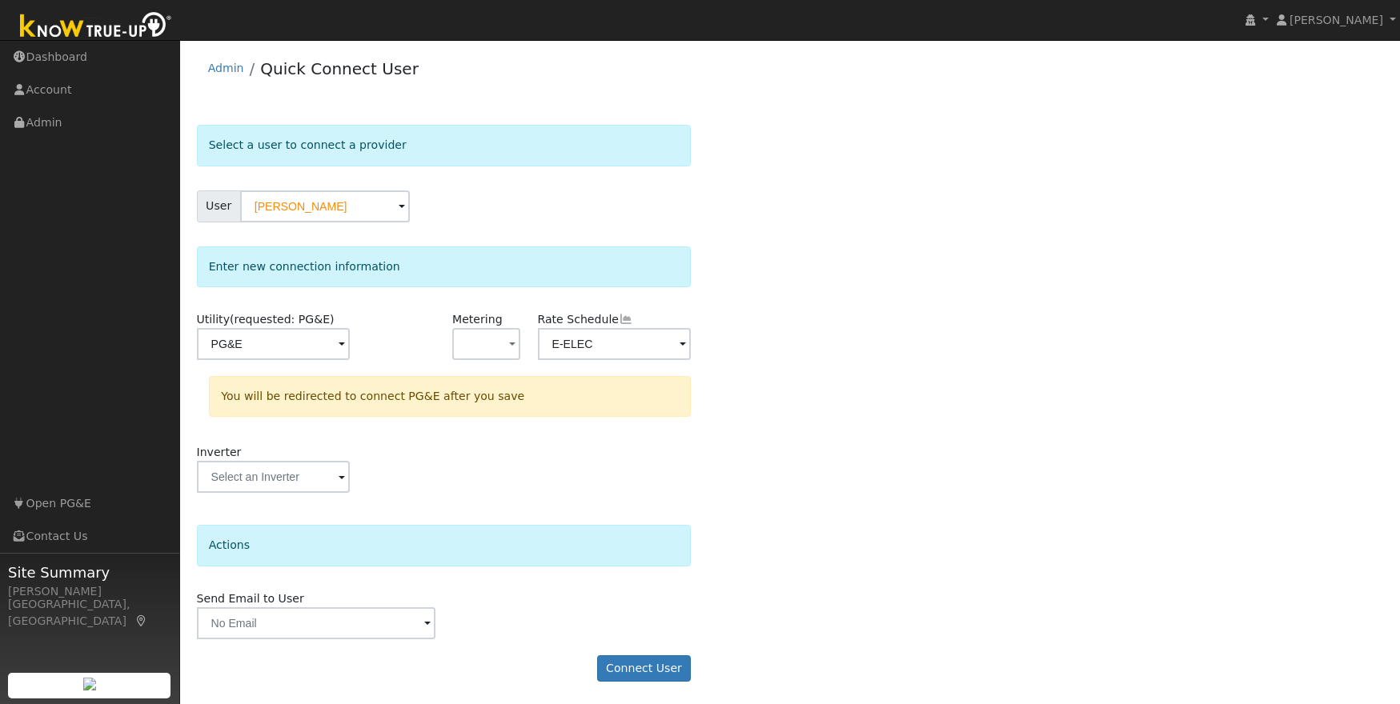
scroll to position [2, 0]
click at [598, 605] on div "Send Email to User Delete Email Template Are you sure you want to delete ? Canc…" at bounding box center [443, 613] width 511 height 49
click at [649, 671] on button "Connect User" at bounding box center [644, 667] width 94 height 27
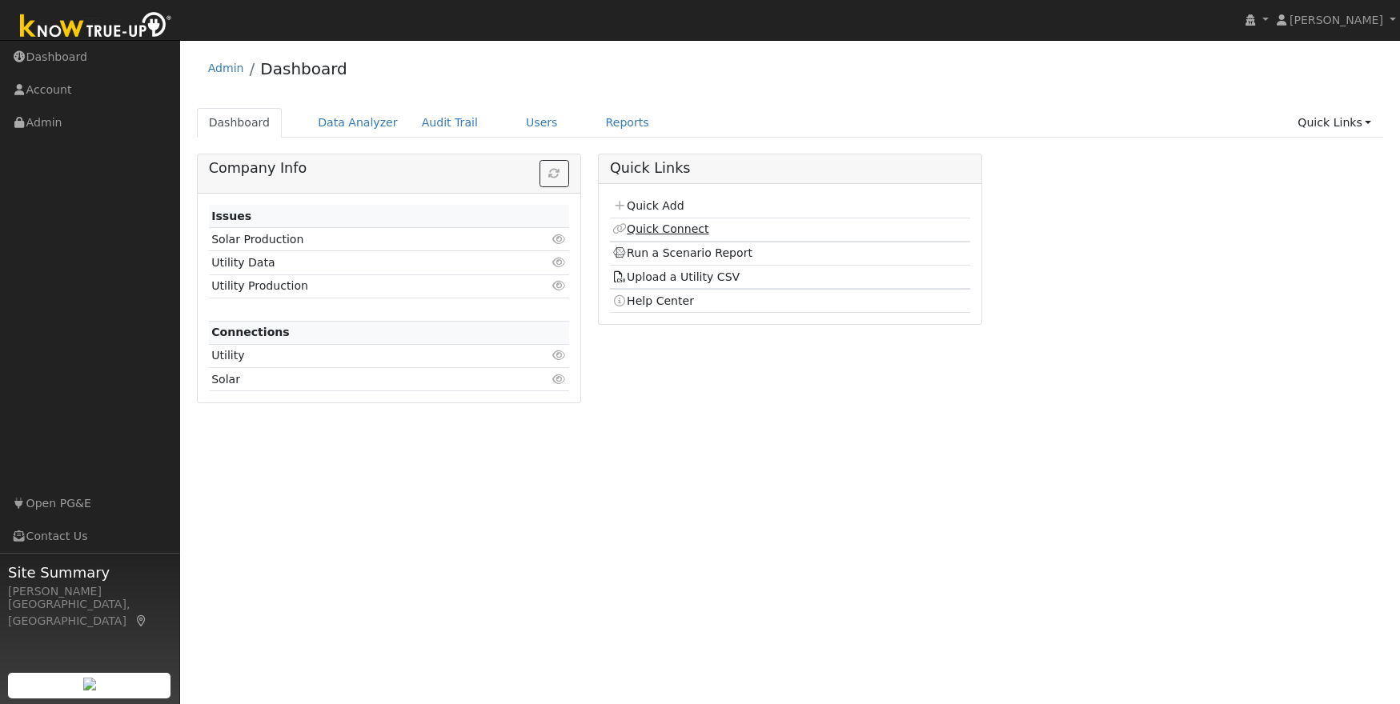
click at [657, 227] on link "Quick Connect" at bounding box center [660, 228] width 96 height 13
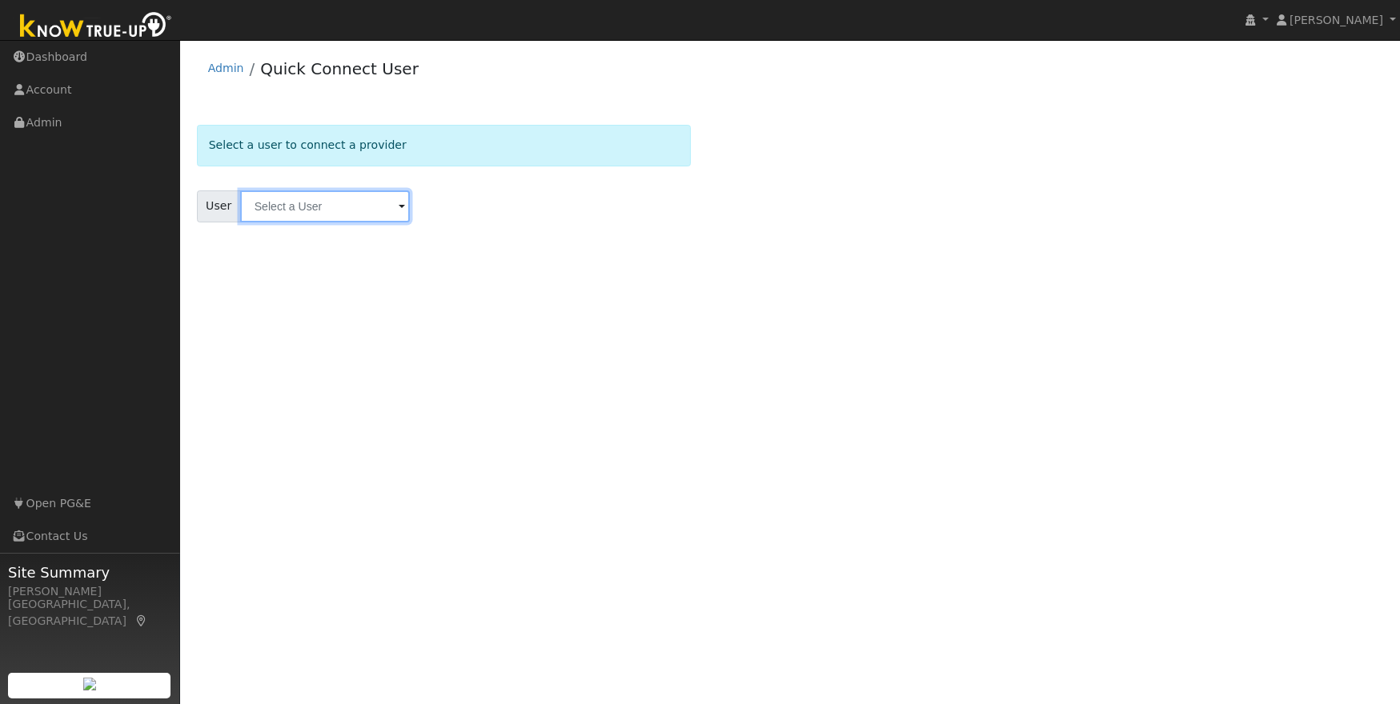
click at [286, 204] on input "text" at bounding box center [325, 206] width 170 height 32
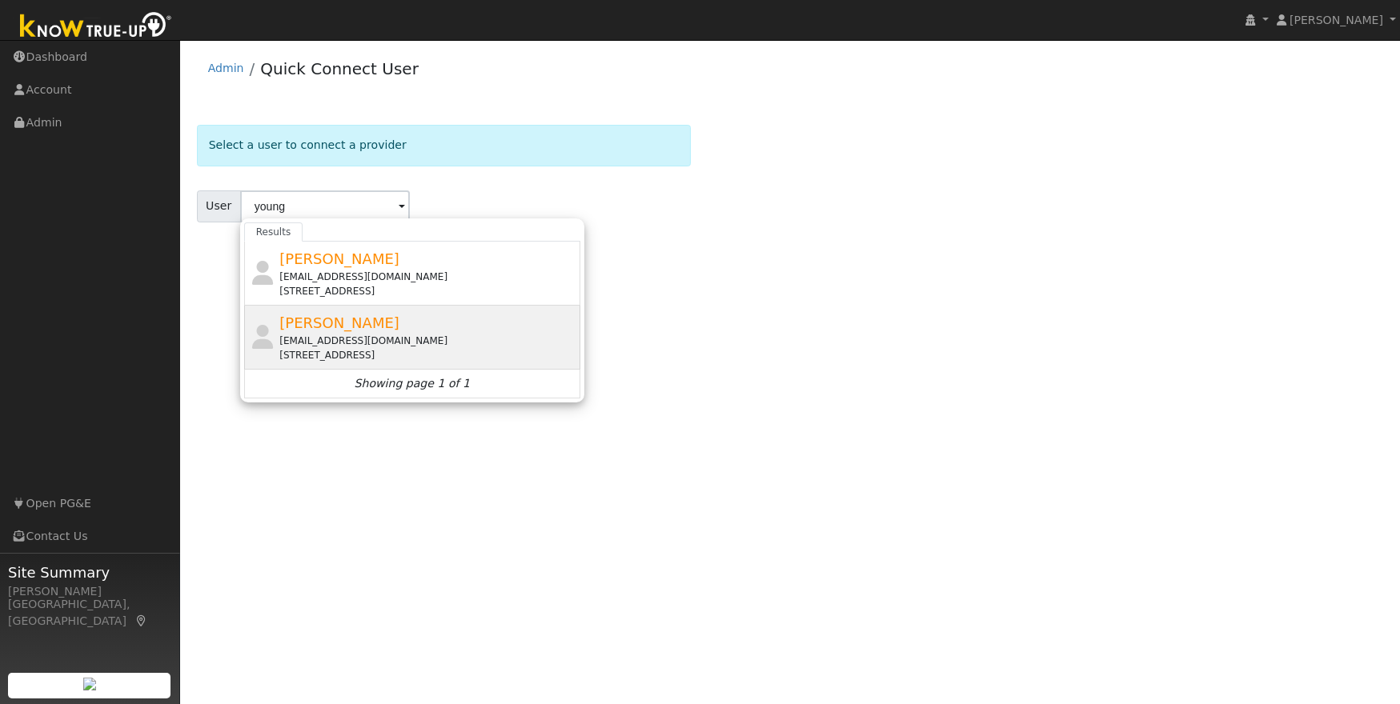
click at [347, 338] on div "[EMAIL_ADDRESS][DOMAIN_NAME]" at bounding box center [427, 341] width 297 height 14
type input "[PERSON_NAME]"
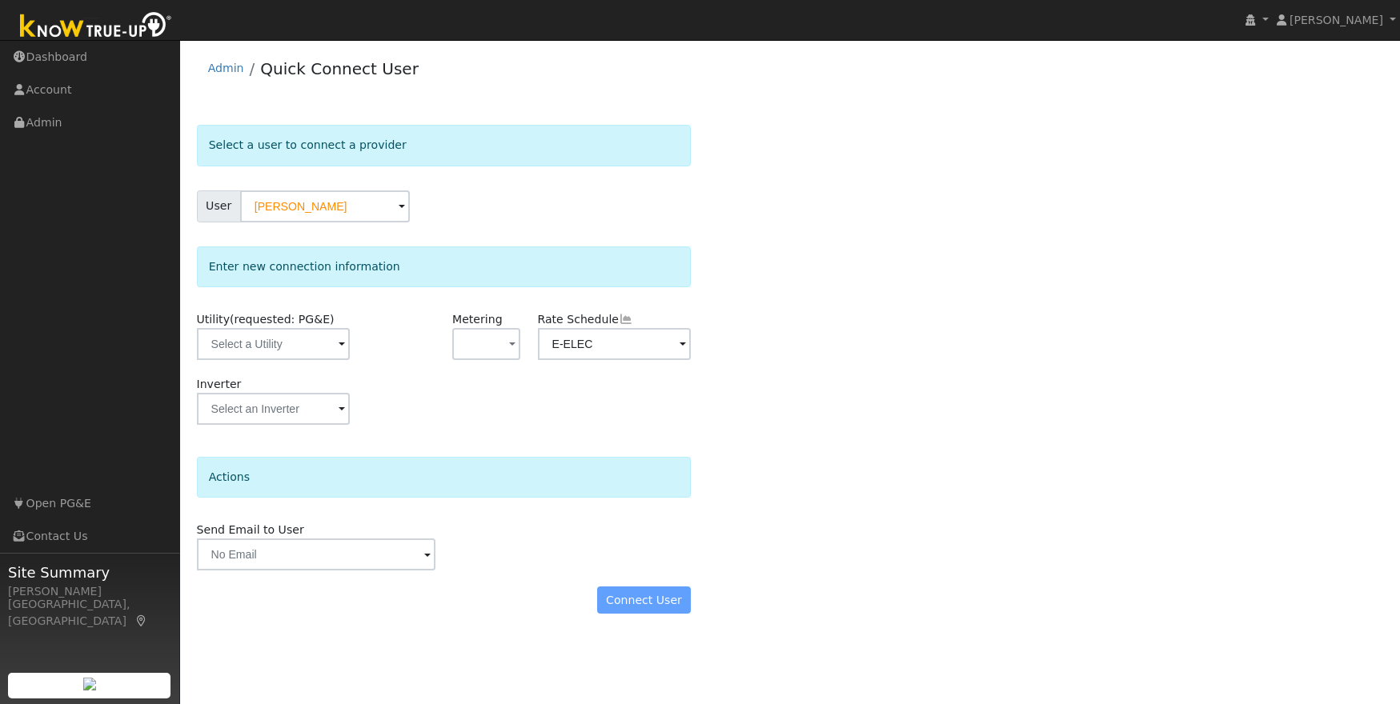
click at [338, 346] on span at bounding box center [341, 345] width 6 height 18
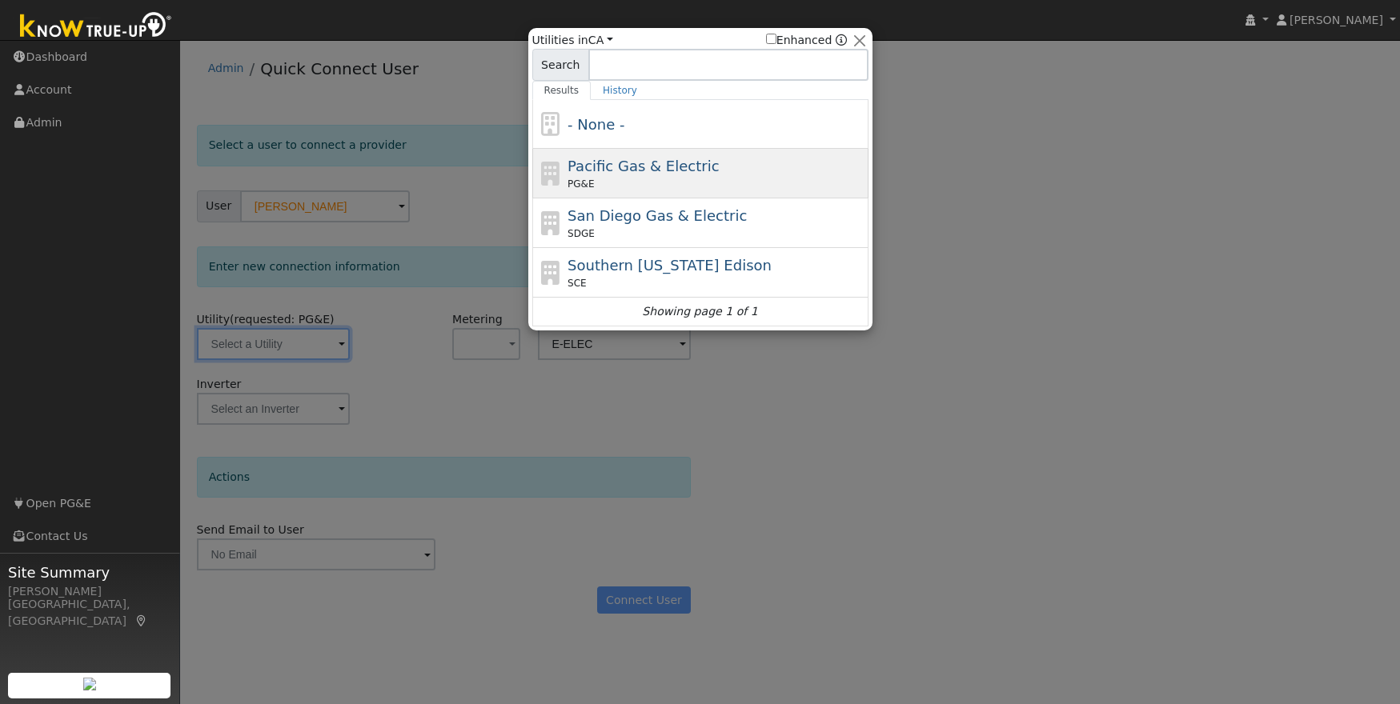
click at [777, 181] on div "PG&E" at bounding box center [715, 184] width 297 height 14
type input "PG&E"
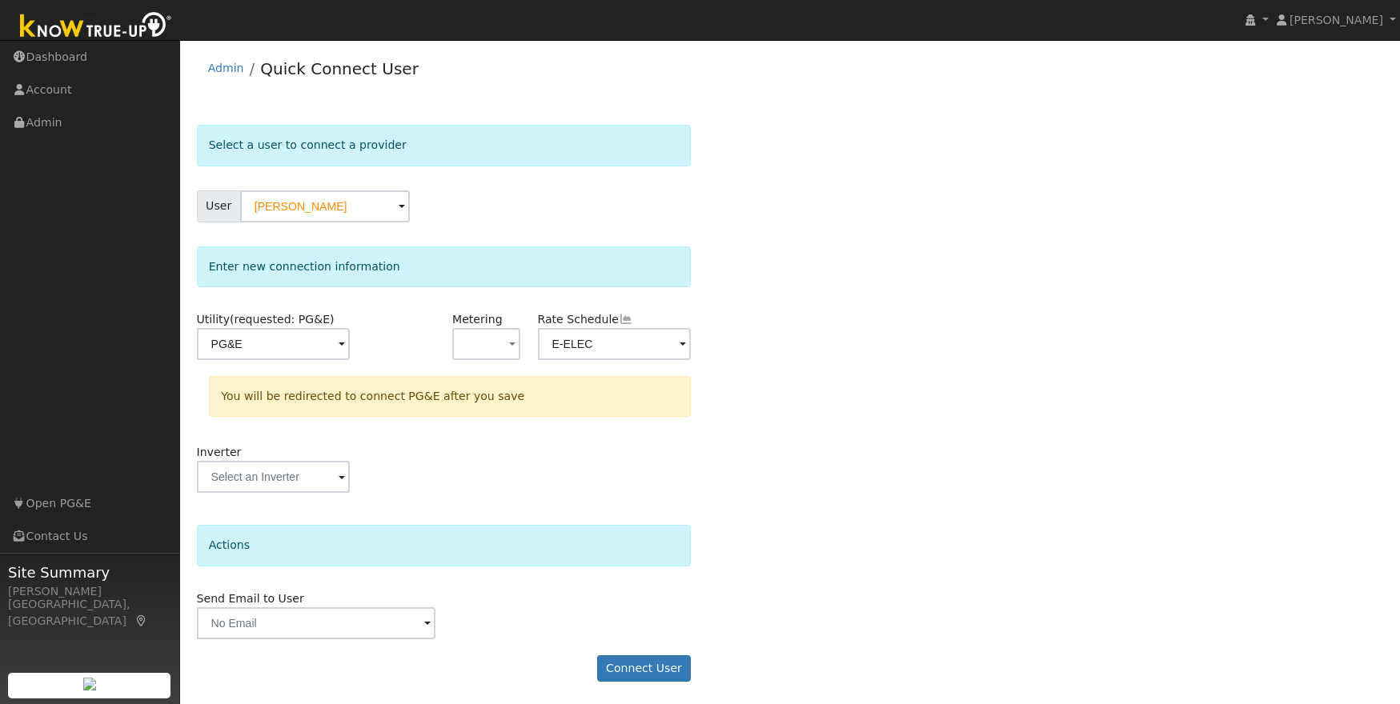
click at [917, 530] on div "Select a user to connect a provider User Robert Young Account Default Account D…" at bounding box center [790, 411] width 1187 height 573
click at [645, 660] on button "Connect User" at bounding box center [644, 667] width 94 height 27
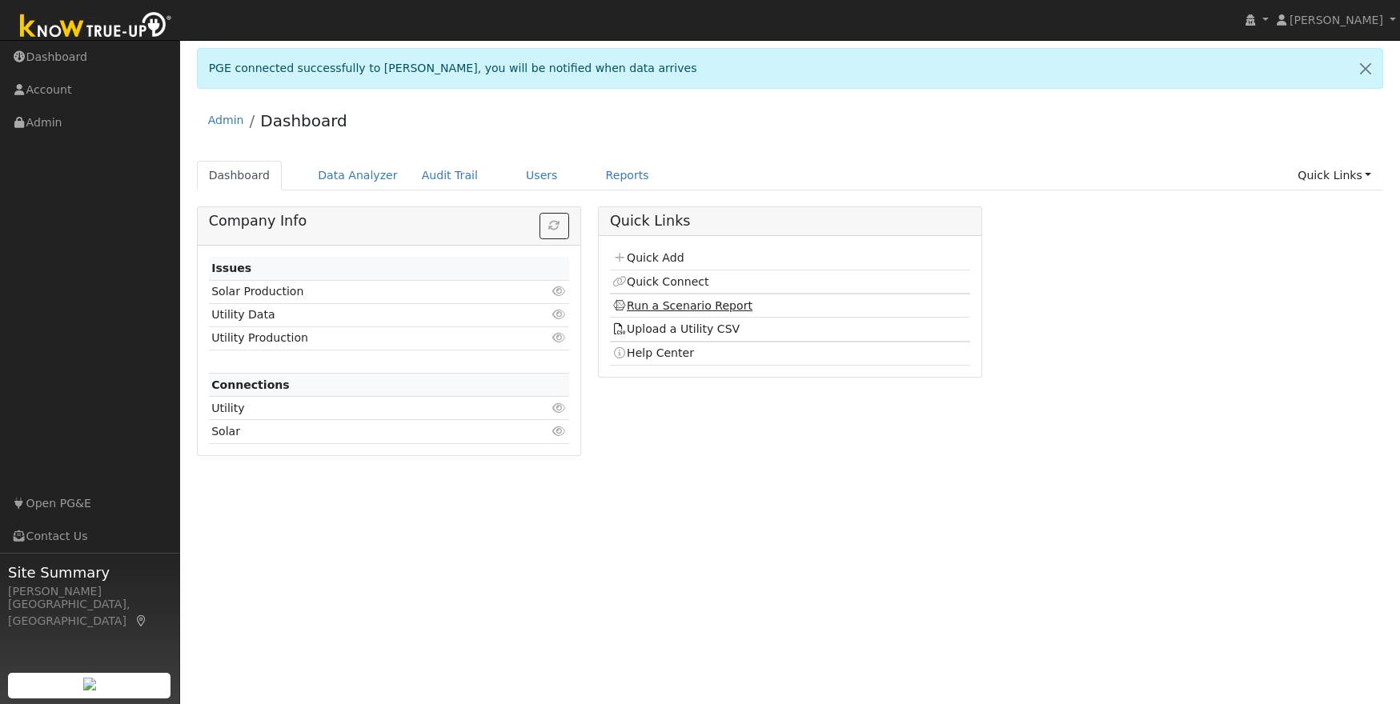
click at [664, 307] on link "Run a Scenario Report" at bounding box center [682, 305] width 140 height 13
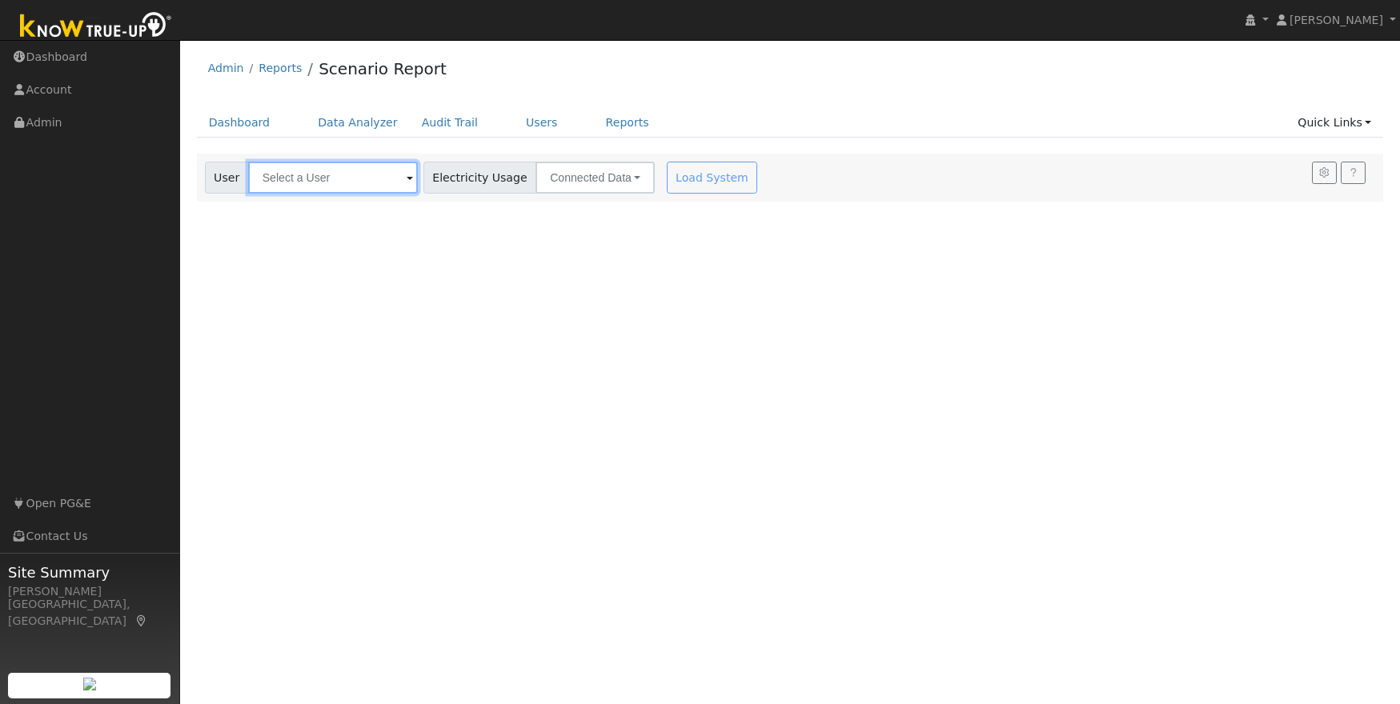
click at [315, 179] on input "text" at bounding box center [333, 178] width 170 height 32
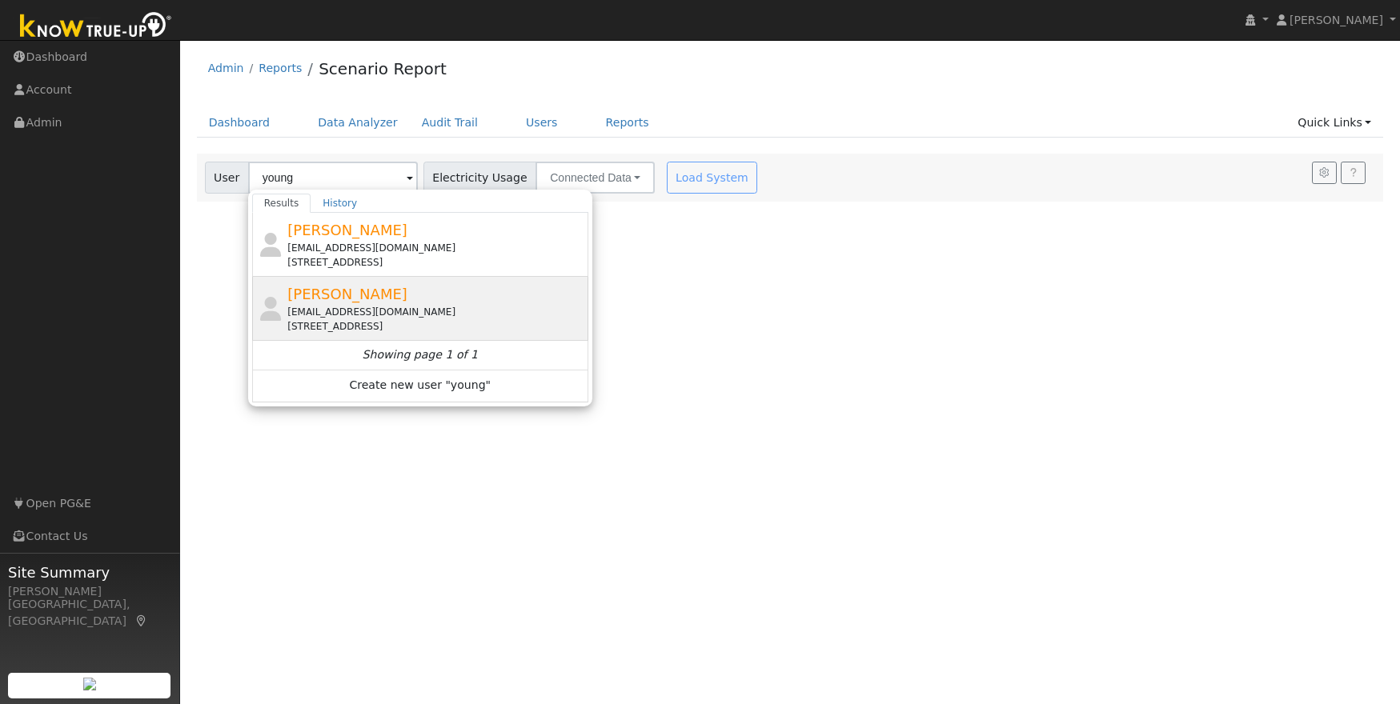
click at [337, 301] on span "[PERSON_NAME]" at bounding box center [347, 294] width 120 height 17
type input "[PERSON_NAME]"
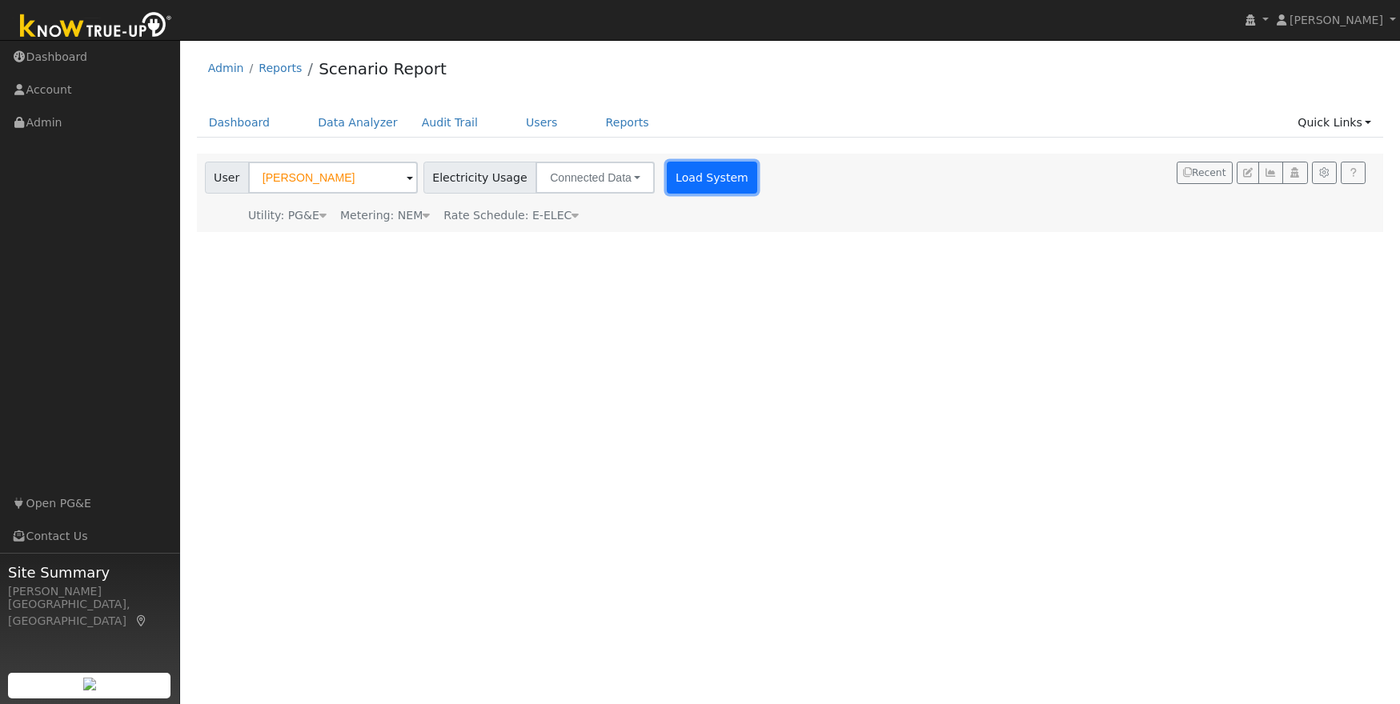
click at [671, 176] on button "Load System" at bounding box center [712, 178] width 91 height 32
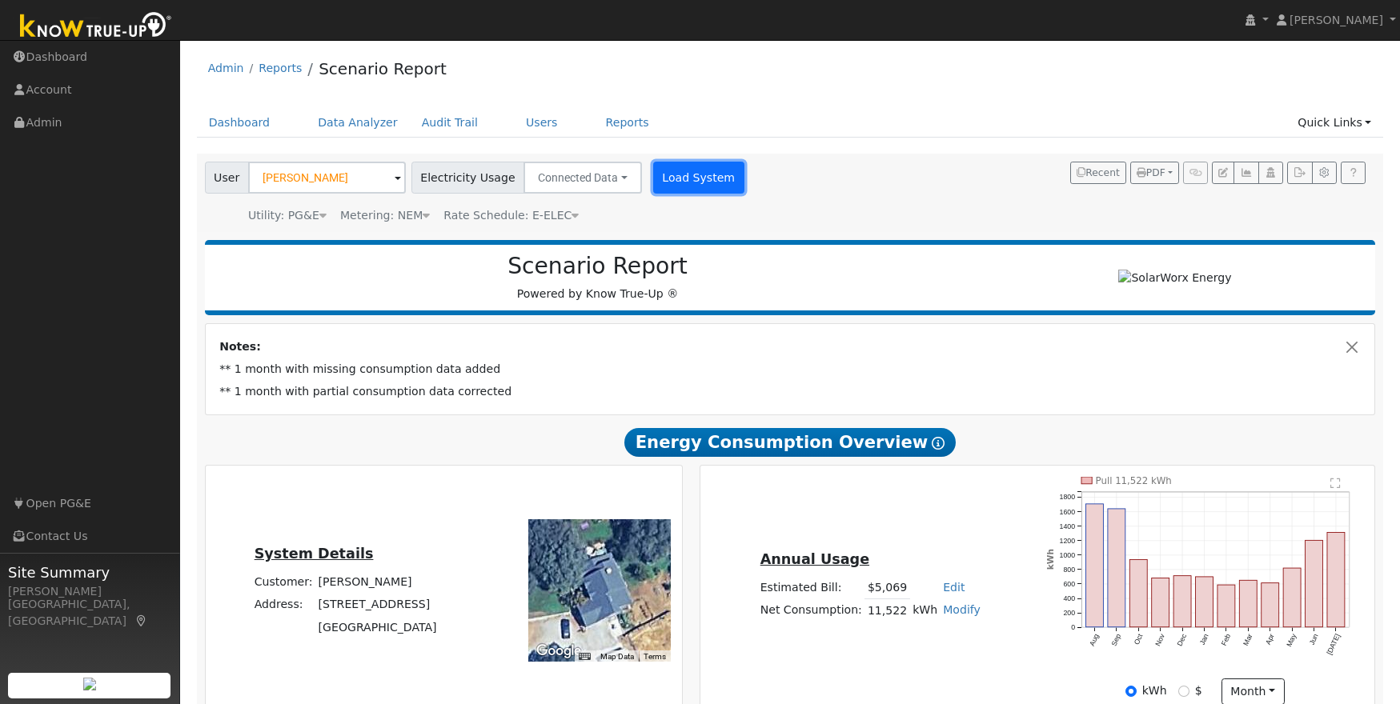
click at [677, 174] on button "Load System" at bounding box center [698, 178] width 91 height 32
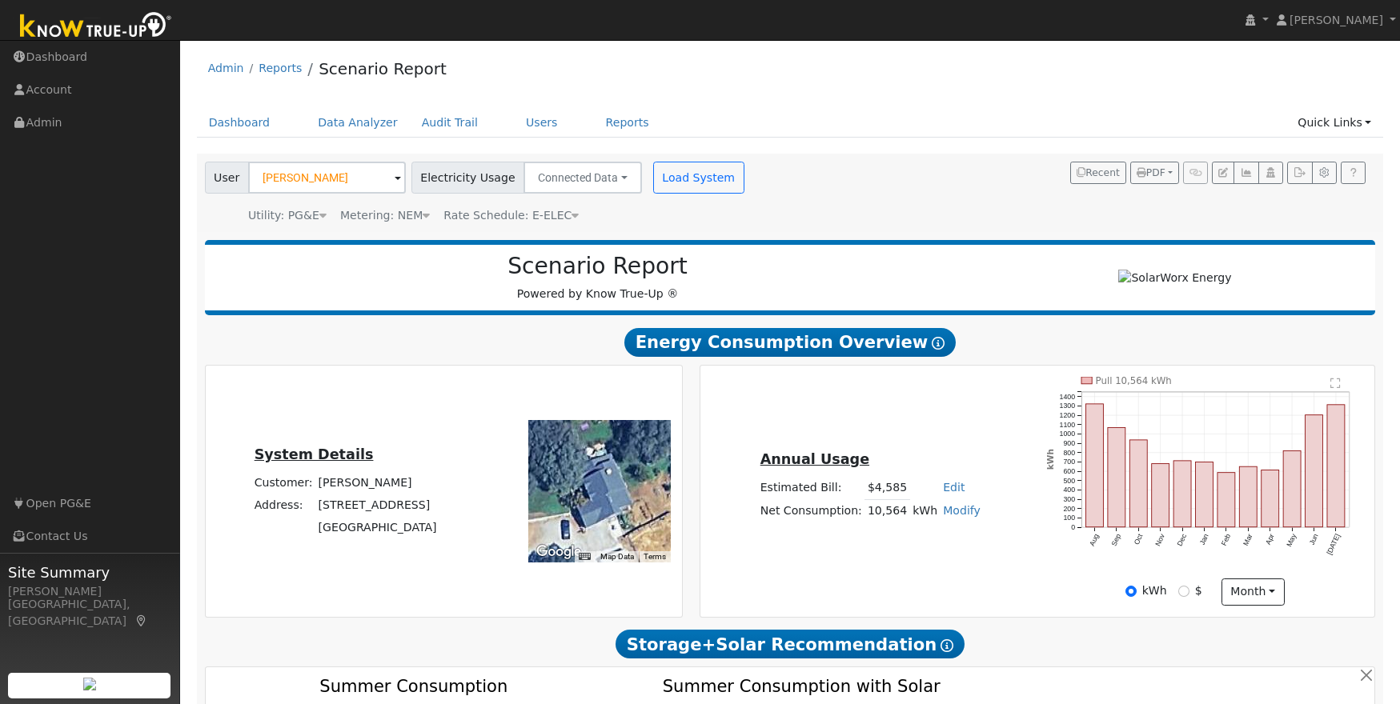
scroll to position [35, 0]
